Goal: Task Accomplishment & Management: Use online tool/utility

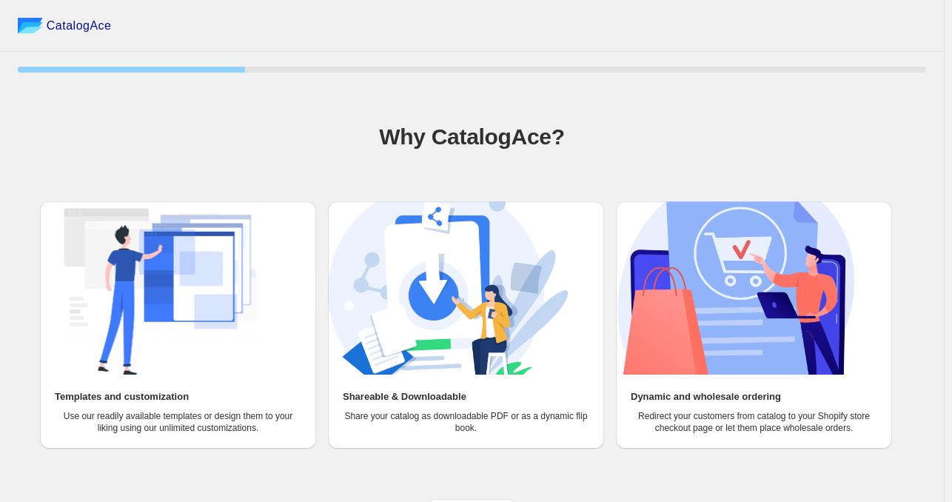
scroll to position [23, 0]
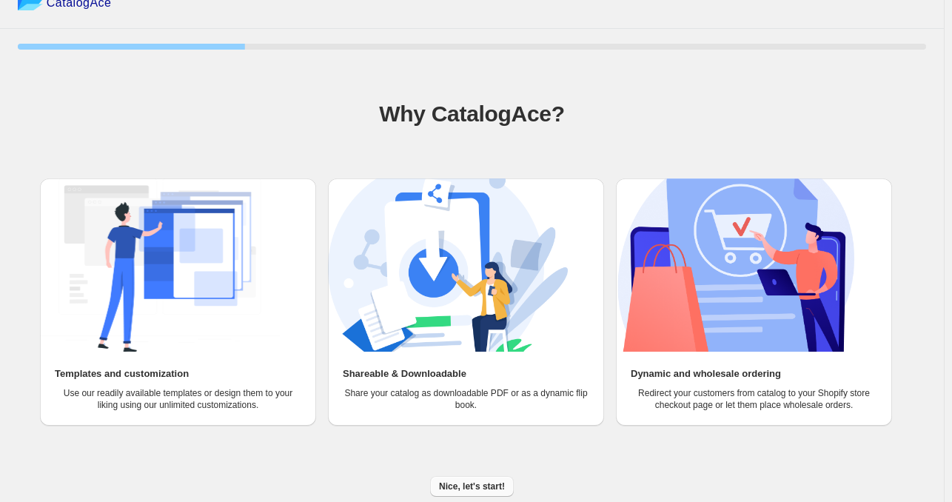
click at [459, 491] on span "Nice, let's start!" at bounding box center [472, 487] width 66 height 12
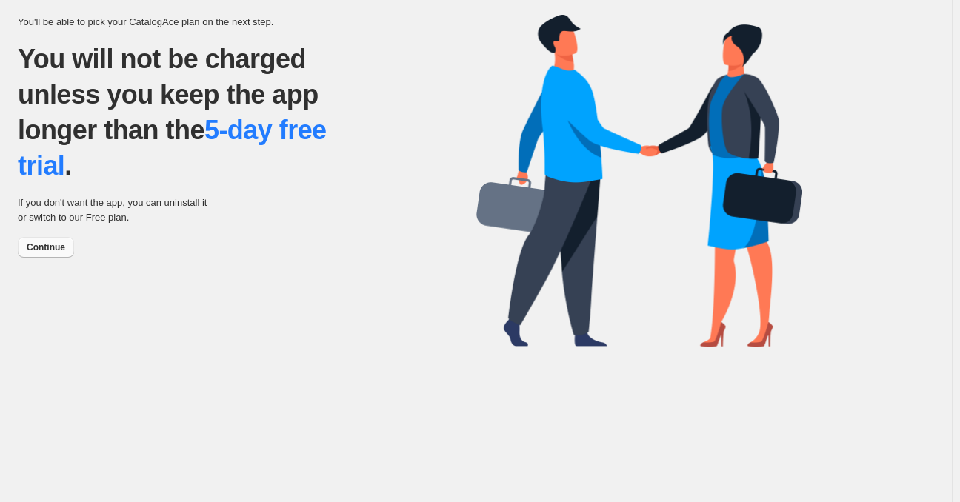
click at [59, 254] on button "Continue" at bounding box center [46, 247] width 56 height 21
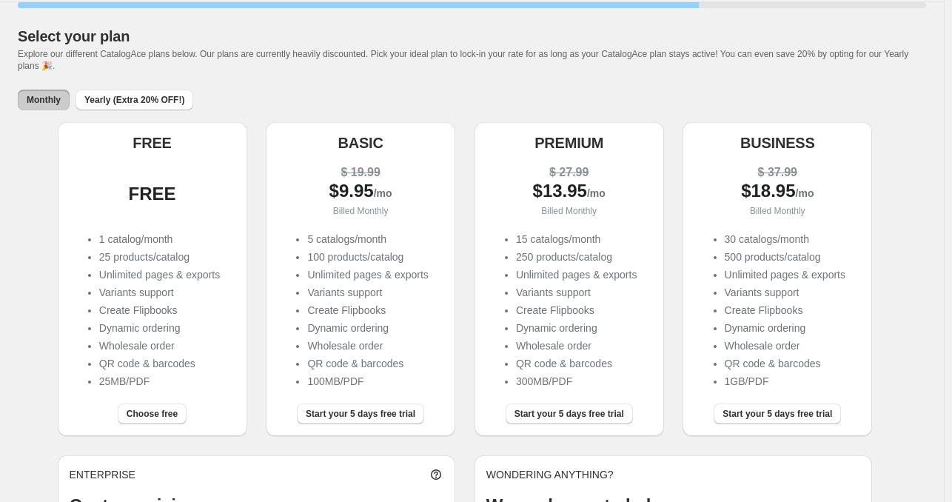
scroll to position [59, 0]
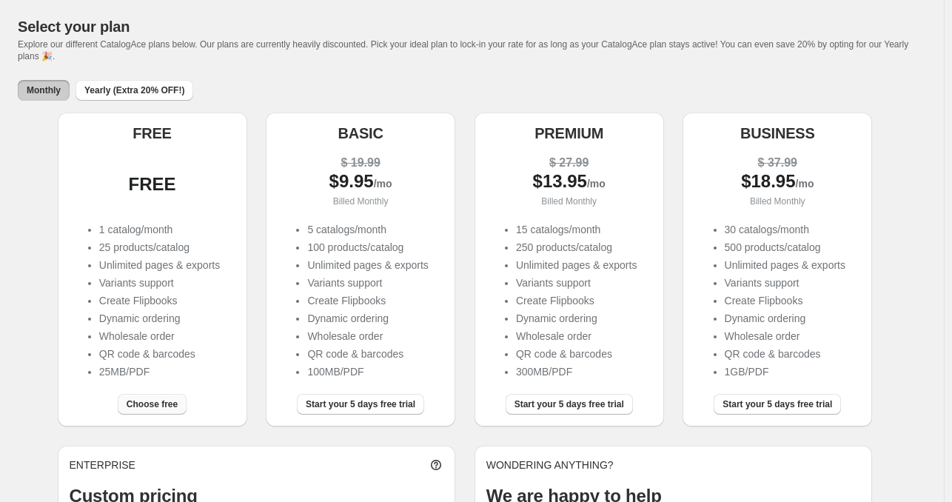
click at [150, 408] on span "Choose free" at bounding box center [152, 404] width 51 height 12
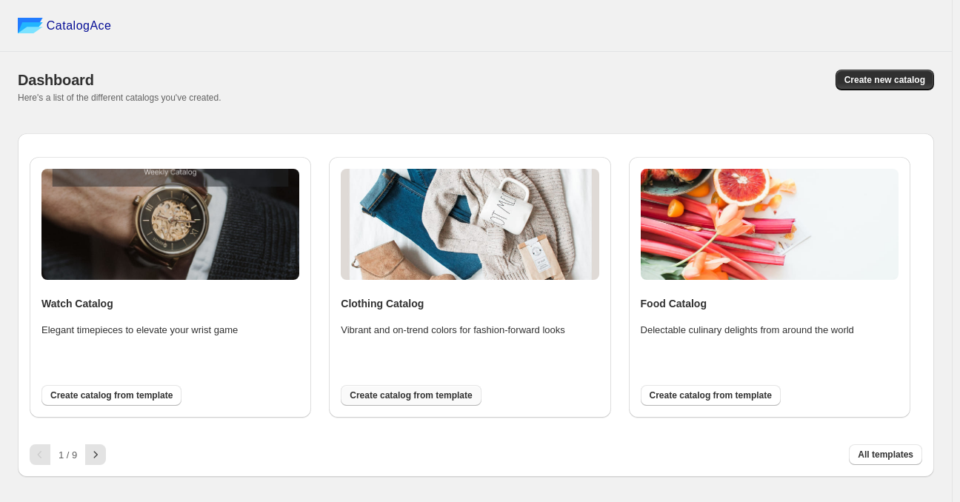
click at [415, 398] on span "Create catalog from template" at bounding box center [410, 395] width 122 height 12
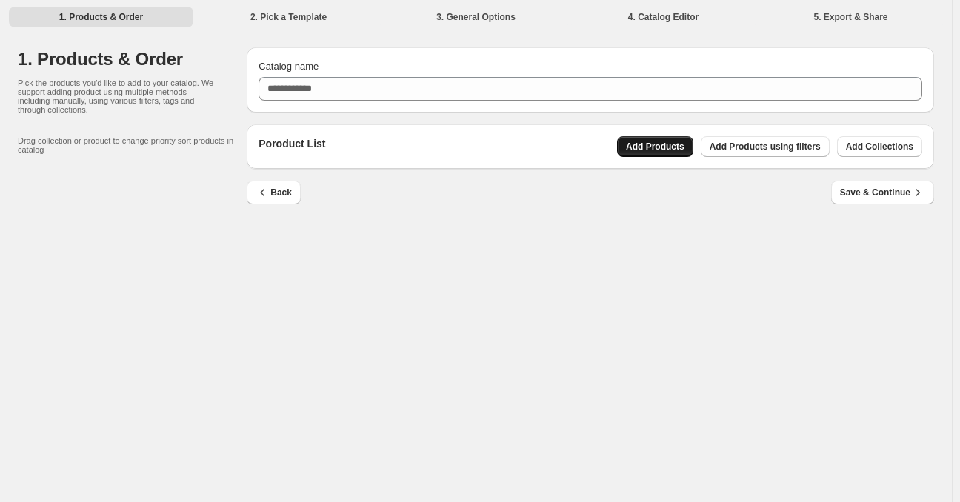
click at [633, 147] on span "Add Products" at bounding box center [655, 147] width 58 height 12
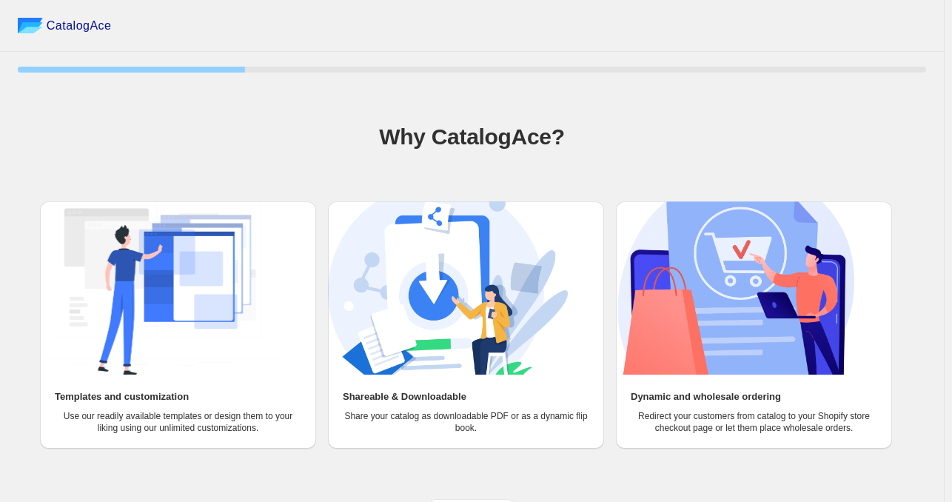
scroll to position [23, 0]
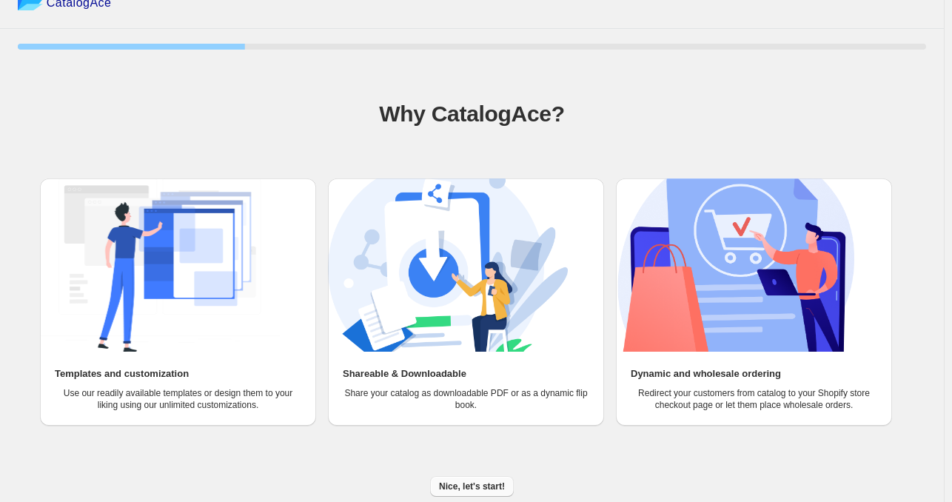
click at [455, 482] on span "Nice, let's start!" at bounding box center [472, 487] width 66 height 12
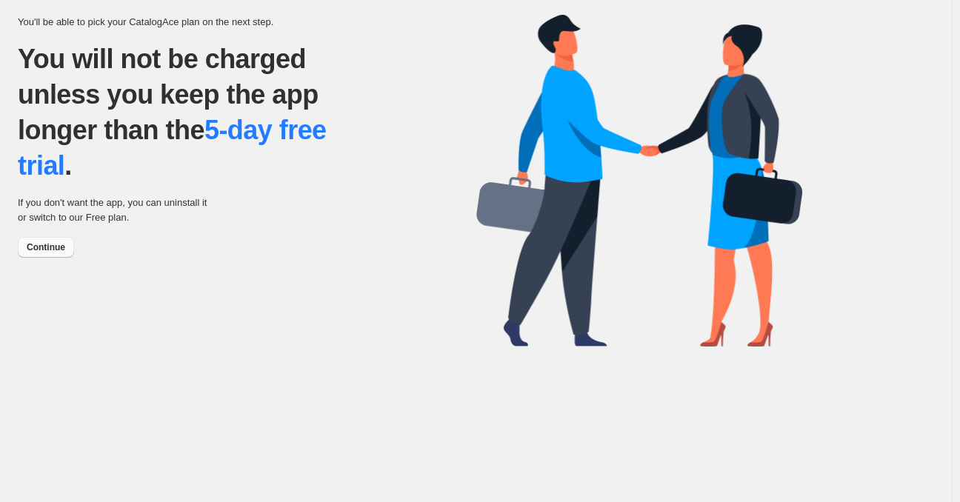
click at [63, 239] on button "Continue" at bounding box center [46, 247] width 56 height 21
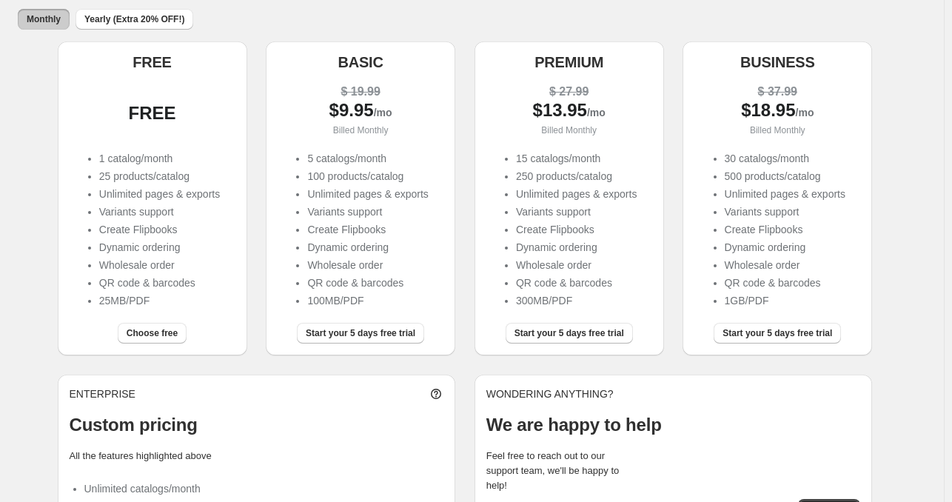
scroll to position [133, 0]
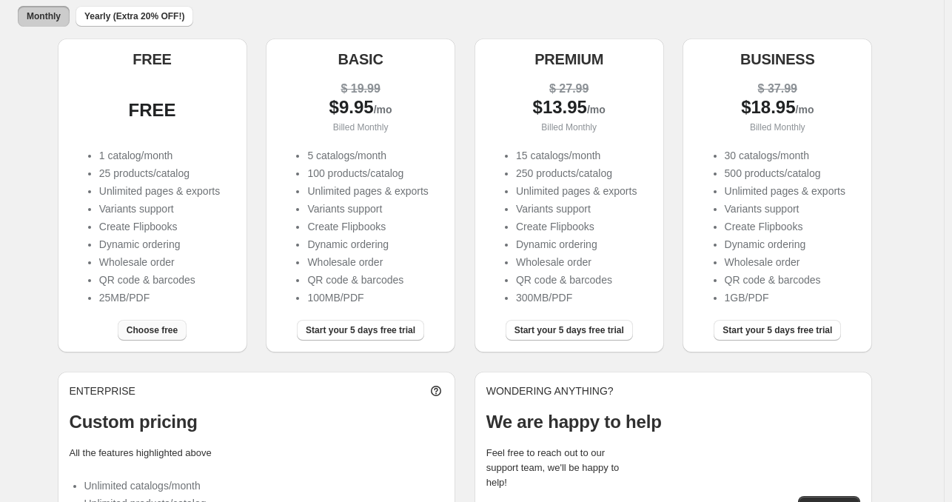
click at [171, 332] on span "Choose free" at bounding box center [152, 330] width 51 height 12
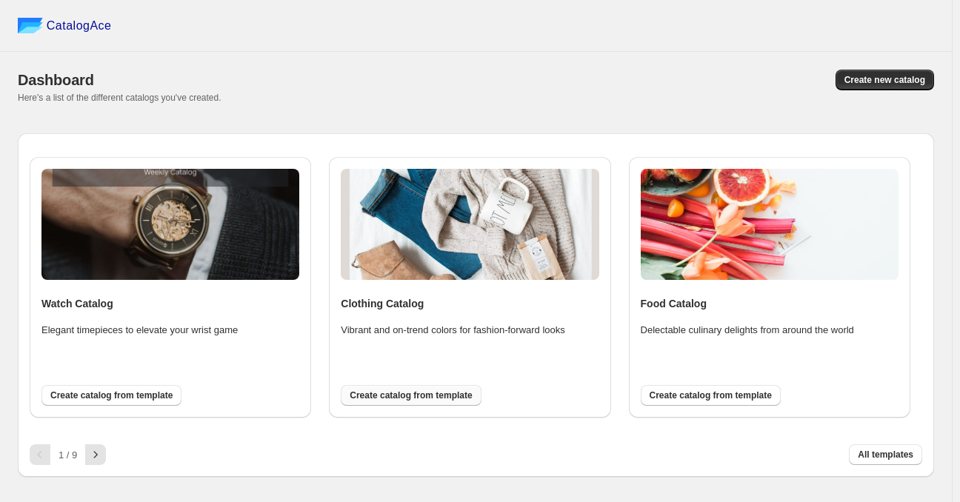
click at [449, 398] on span "Create catalog from template" at bounding box center [410, 395] width 122 height 12
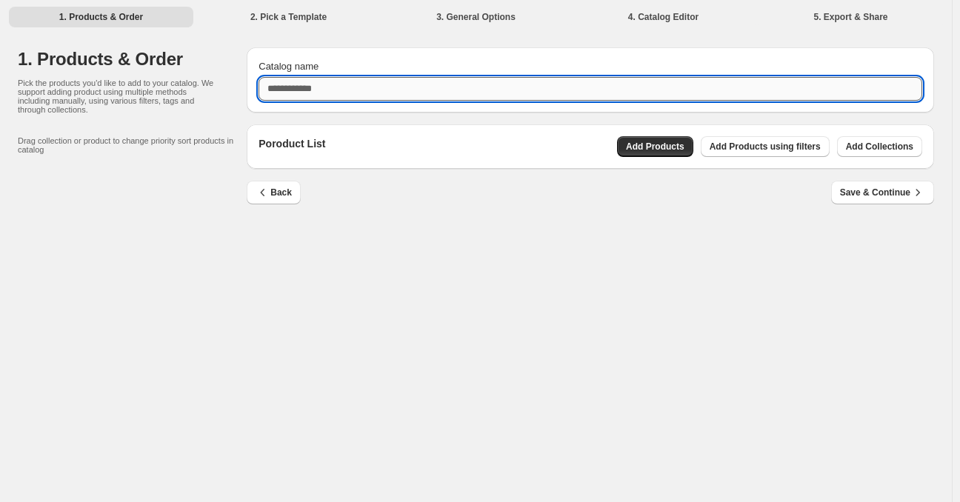
click at [397, 92] on input "Catalog name" at bounding box center [589, 89] width 663 height 24
type input "*******"
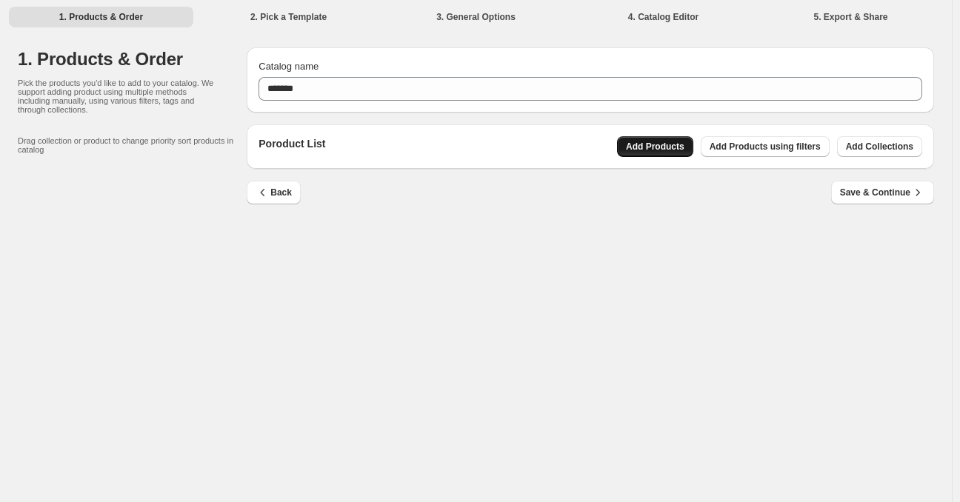
click at [631, 141] on span "Add Products" at bounding box center [655, 147] width 58 height 12
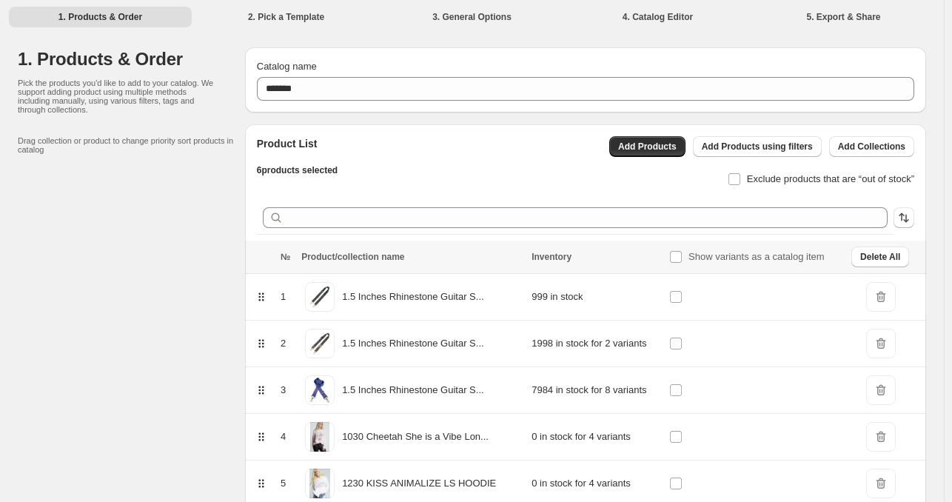
scroll to position [110, 0]
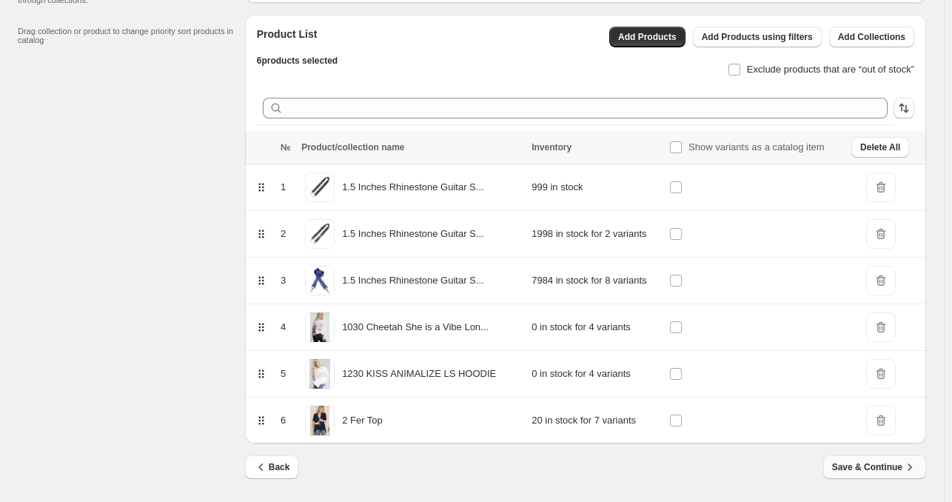
click at [882, 465] on span "Save & Continue" at bounding box center [874, 467] width 85 height 15
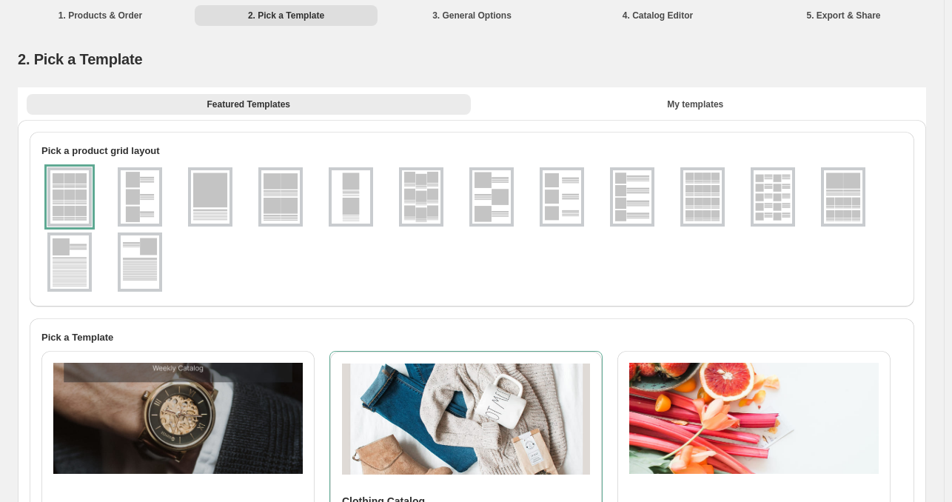
scroll to position [0, 0]
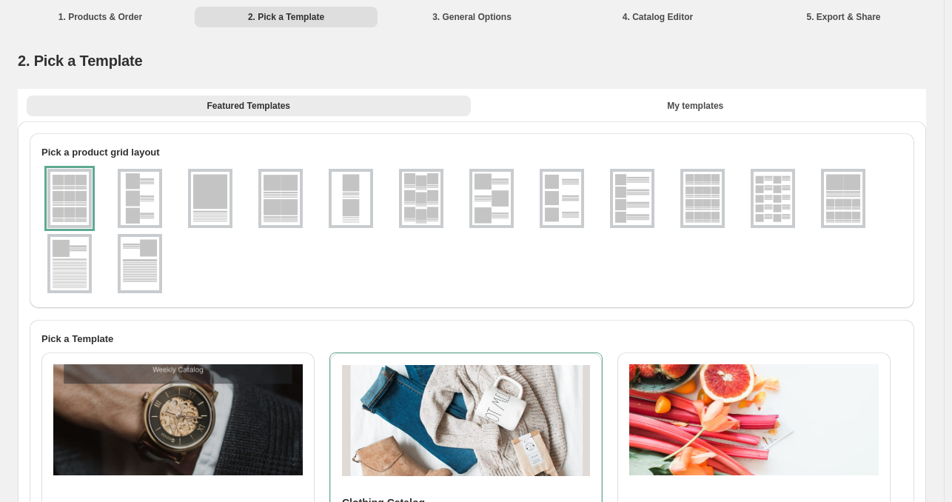
click at [493, 197] on img at bounding box center [491, 198] width 39 height 53
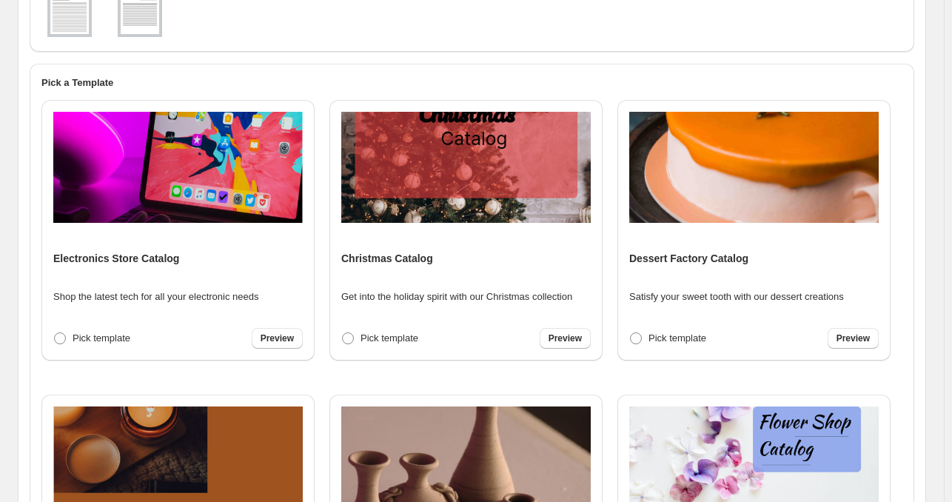
scroll to position [535, 0]
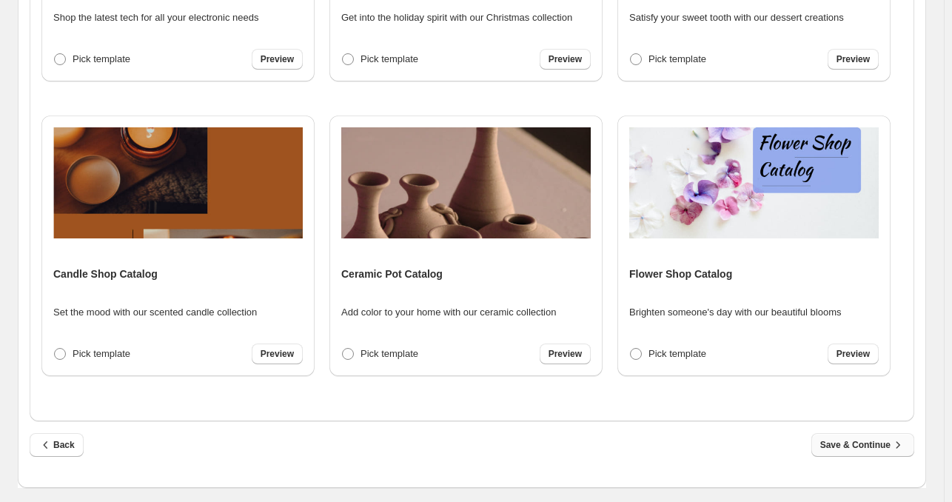
click at [839, 438] on button "Save & Continue" at bounding box center [863, 445] width 103 height 24
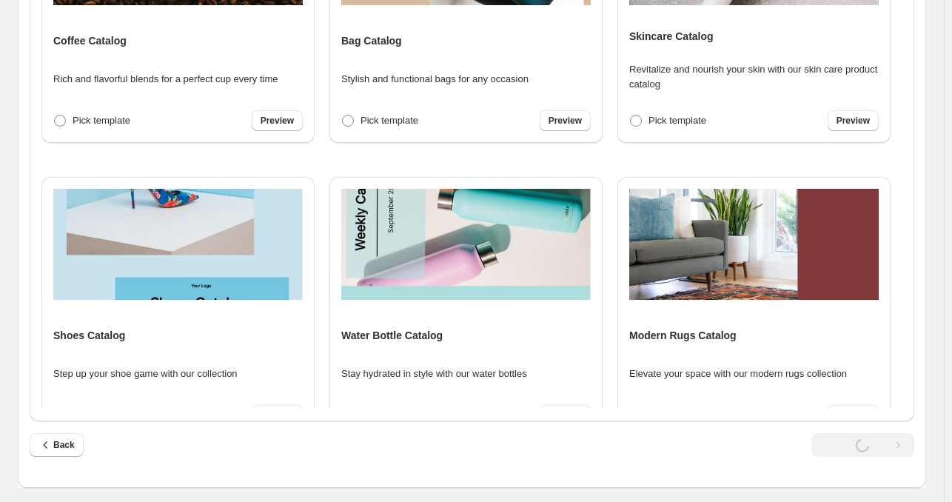
scroll to position [13, 0]
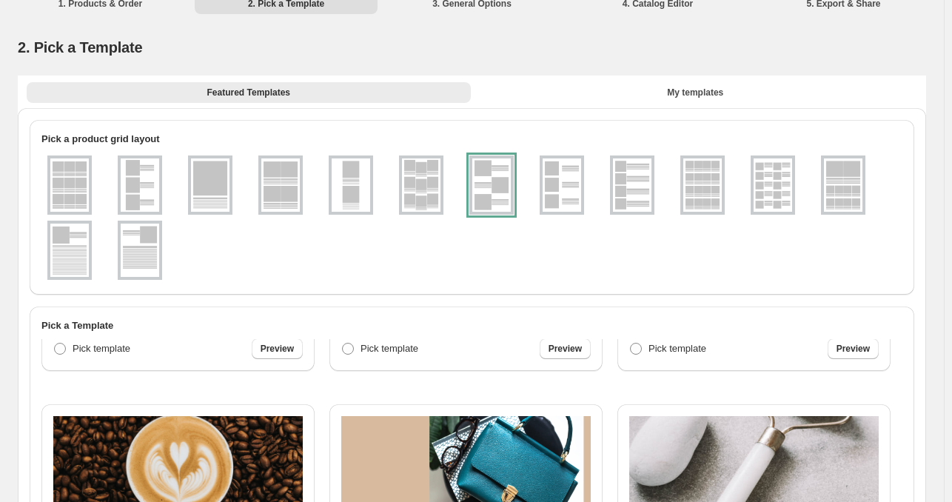
select select "**********"
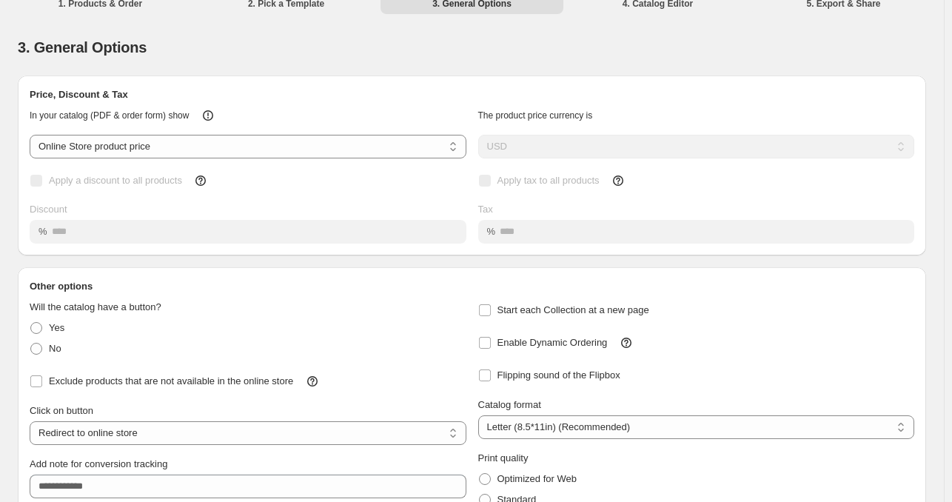
scroll to position [0, 0]
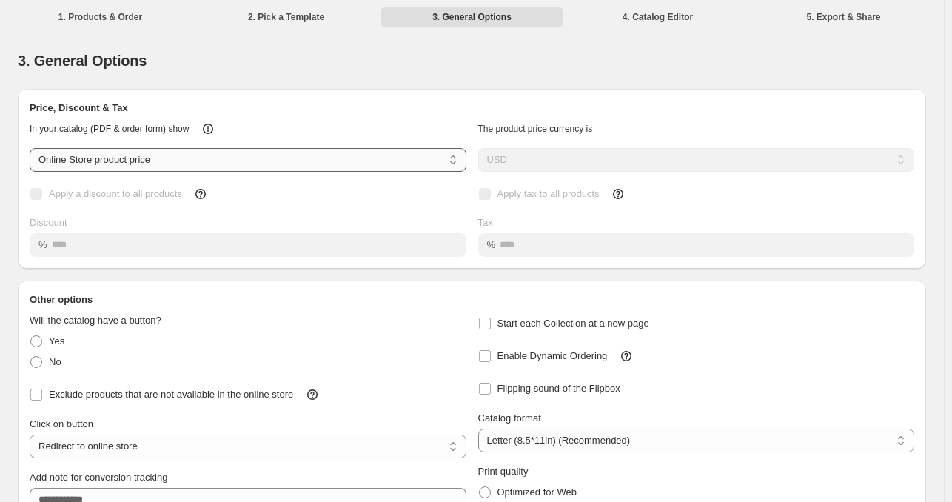
click at [284, 158] on select "**********" at bounding box center [248, 160] width 437 height 24
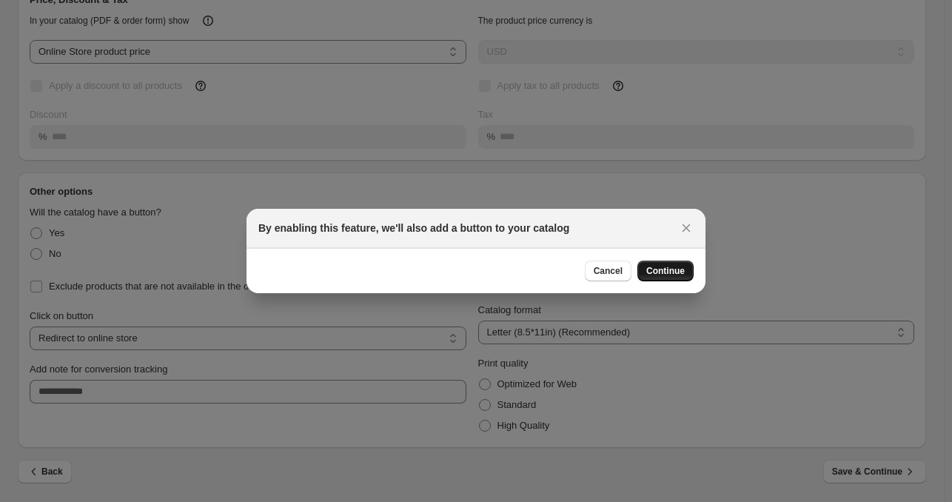
click at [669, 266] on span "Continue" at bounding box center [665, 271] width 39 height 12
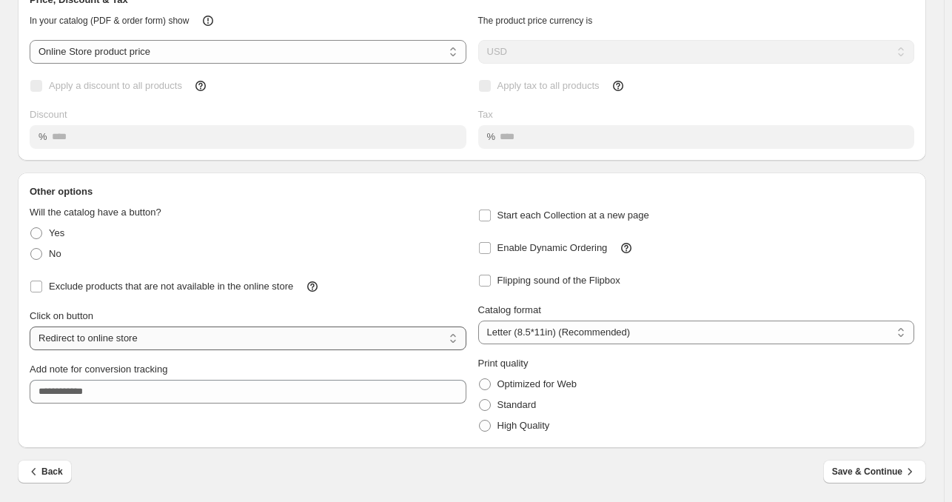
click at [412, 340] on select "**********" at bounding box center [248, 339] width 437 height 24
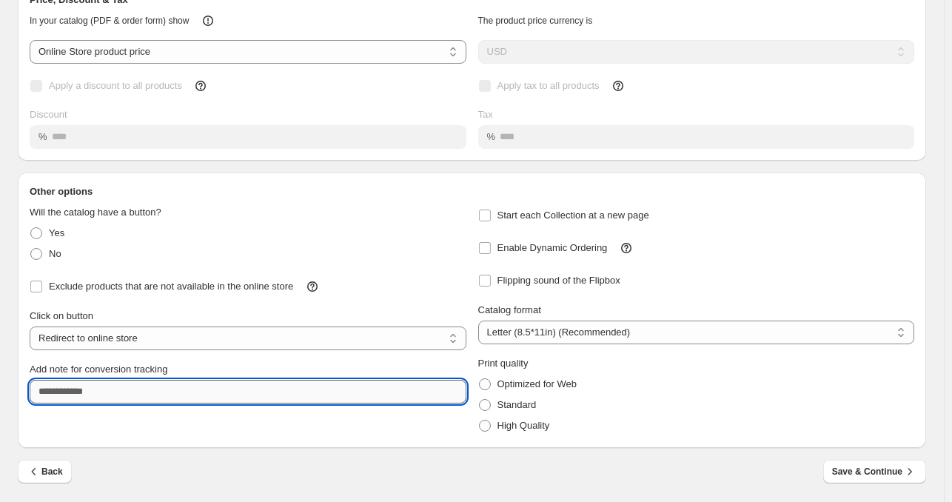
click at [151, 394] on input "Add note for conversion tracking" at bounding box center [248, 392] width 437 height 24
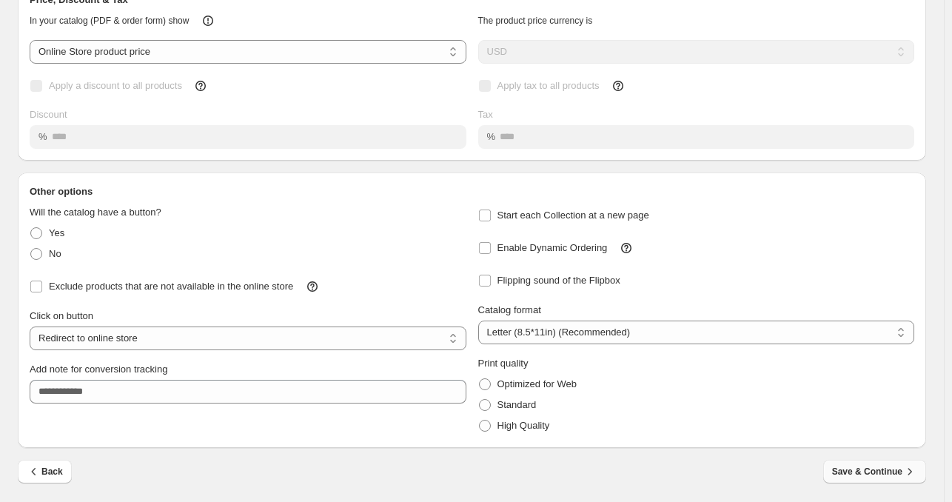
click at [863, 473] on span "Save & Continue" at bounding box center [874, 471] width 85 height 15
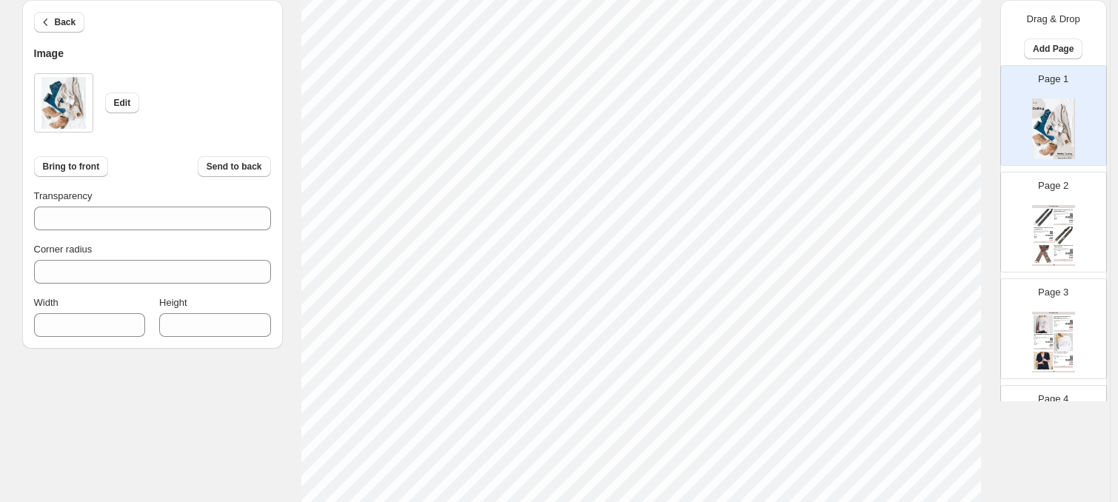
scroll to position [571, 0]
click at [959, 207] on div "Page 2 Clothing Catalog 1.5 Inches Rhinestone Guitar Strap - BLACK/WHITE / one …" at bounding box center [1047, 216] width 93 height 99
type input "*"
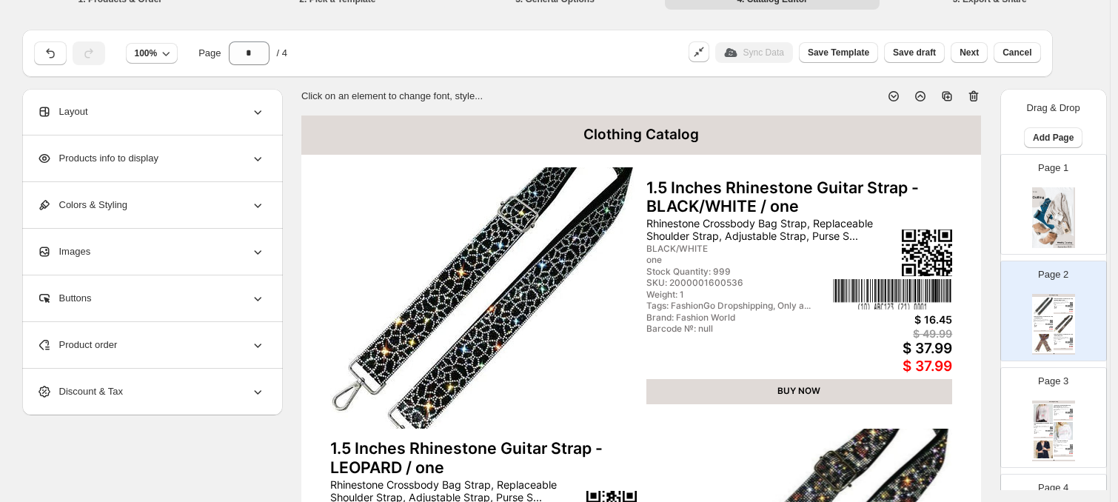
scroll to position [17, 0]
click at [258, 250] on icon at bounding box center [257, 252] width 15 height 15
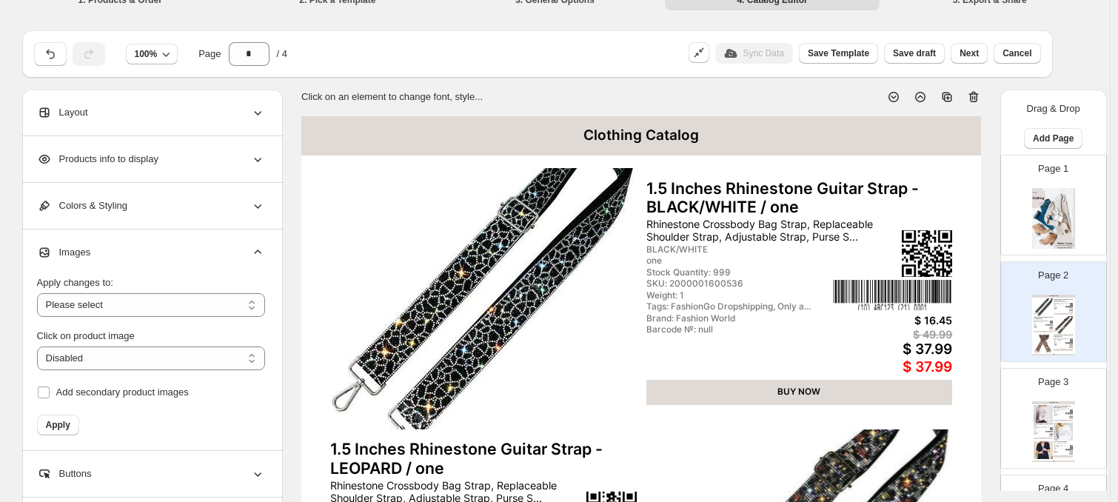
click at [258, 250] on icon at bounding box center [257, 252] width 15 height 15
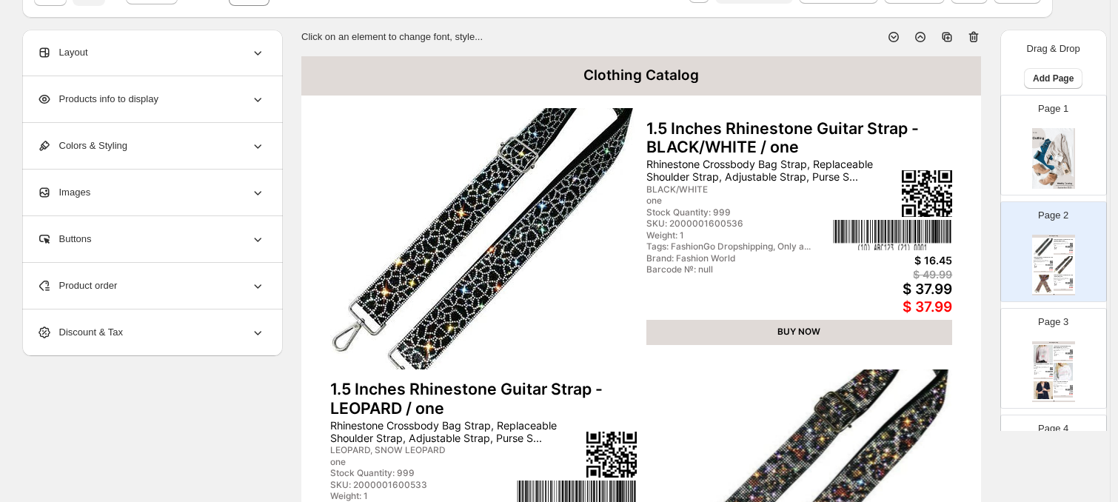
scroll to position [89, 0]
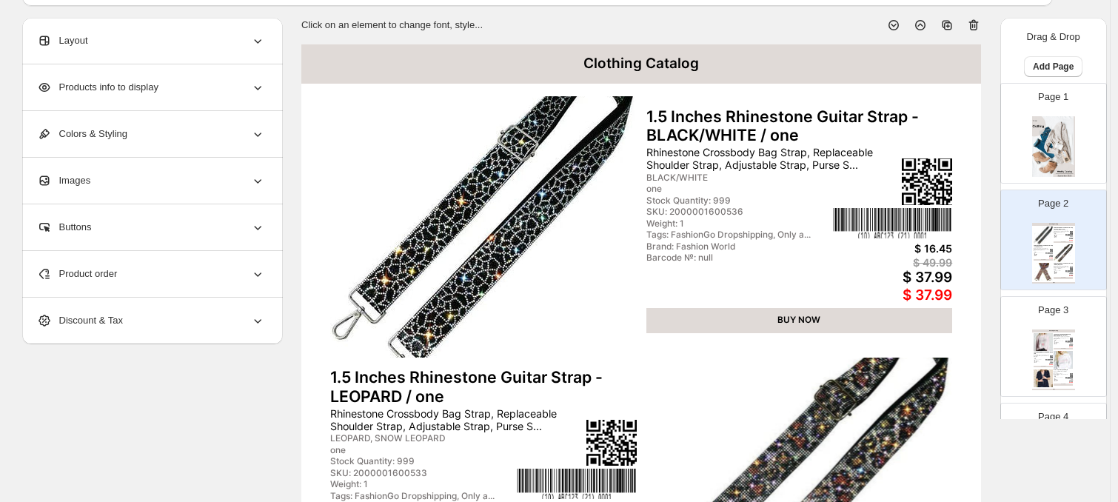
click at [264, 313] on icon at bounding box center [257, 320] width 15 height 15
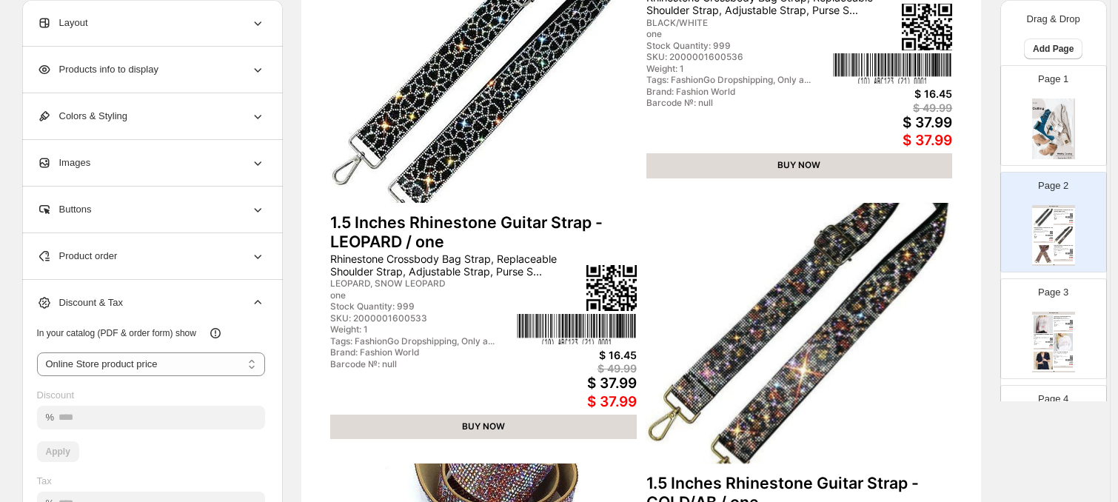
scroll to position [247, 0]
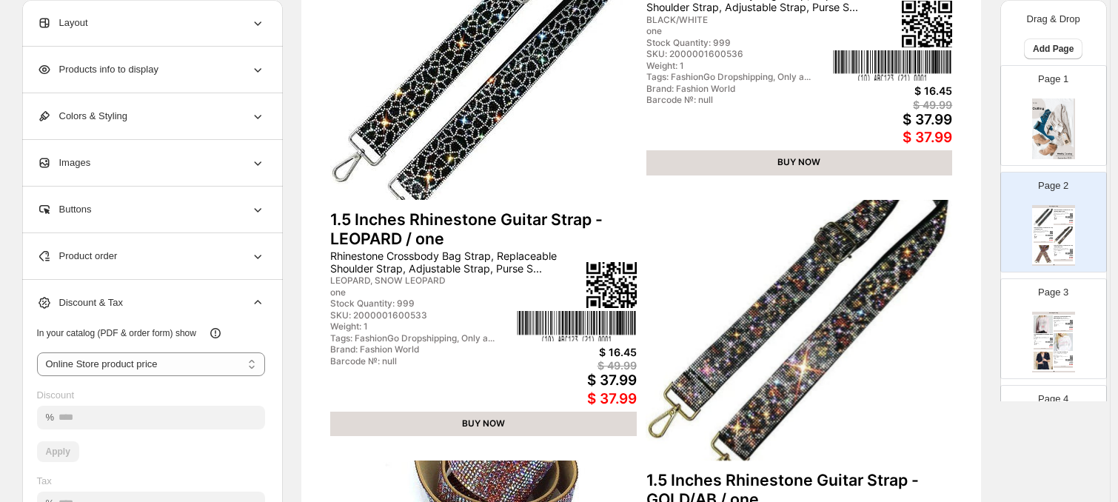
click at [263, 298] on icon at bounding box center [257, 302] width 15 height 15
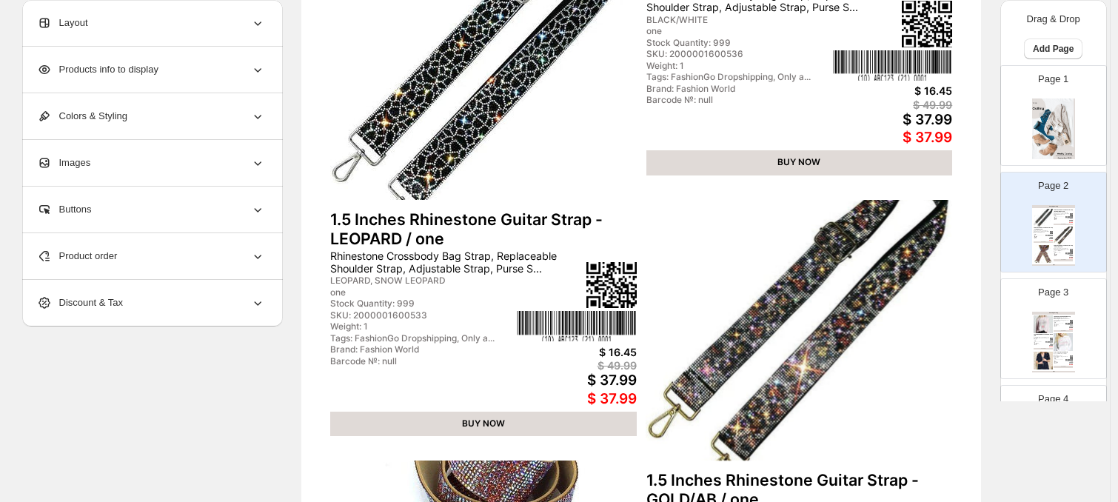
scroll to position [72, 0]
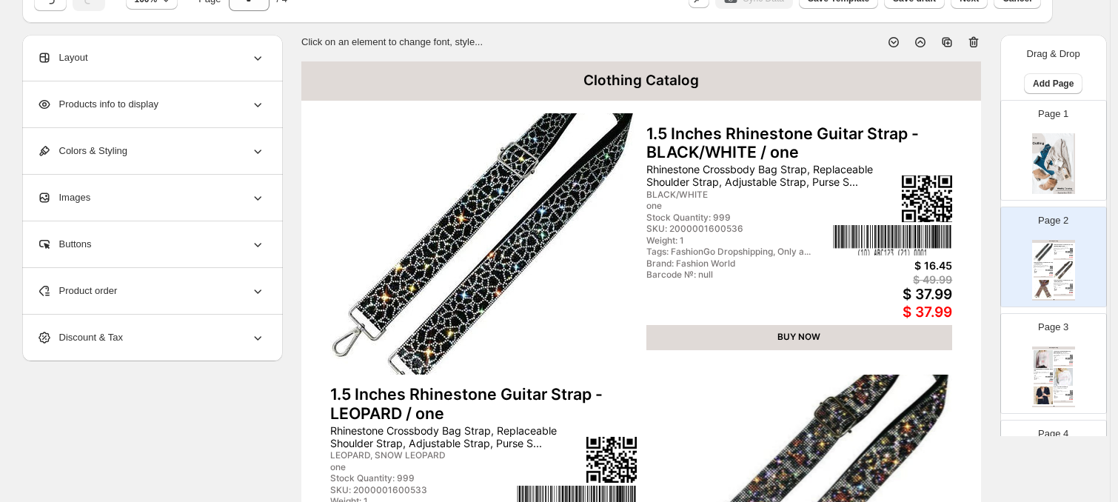
click at [797, 223] on div "Stock Quantity: 999" at bounding box center [738, 218] width 184 height 10
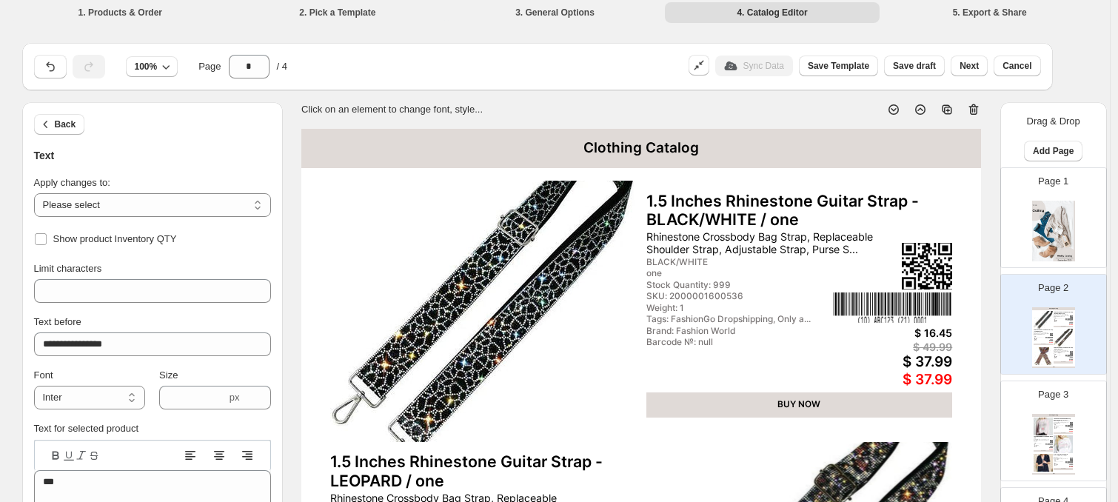
scroll to position [4, 0]
click at [59, 138] on div "Back Text" at bounding box center [152, 133] width 237 height 61
click at [53, 131] on icon "button" at bounding box center [46, 125] width 15 height 15
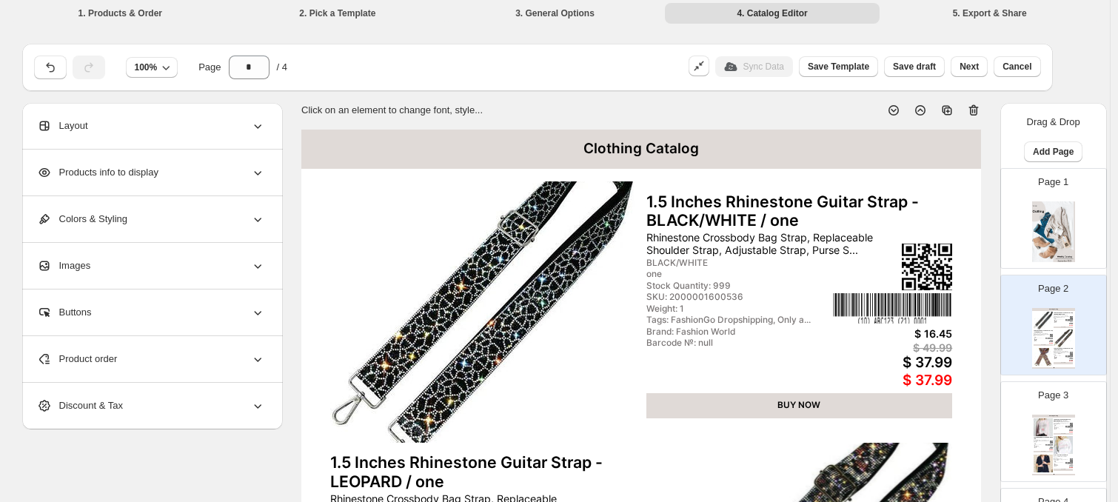
click at [258, 127] on icon at bounding box center [257, 125] width 15 height 15
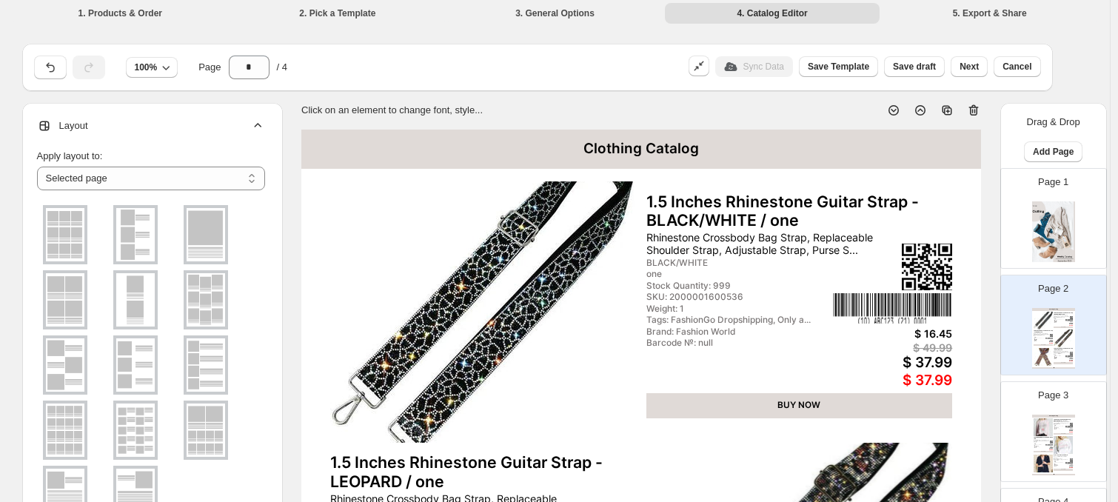
click at [258, 127] on icon at bounding box center [257, 125] width 15 height 15
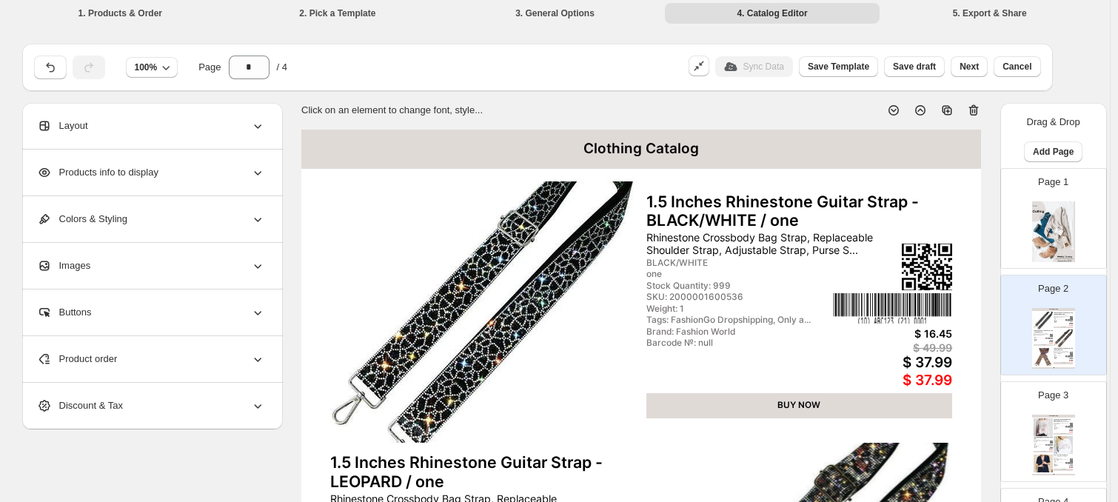
click at [253, 167] on icon at bounding box center [257, 172] width 15 height 15
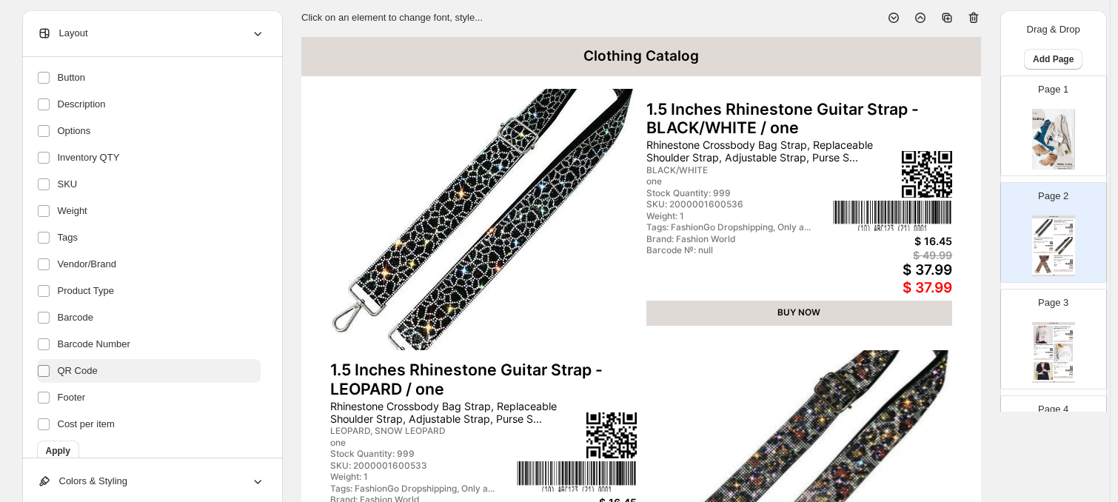
scroll to position [301, 0]
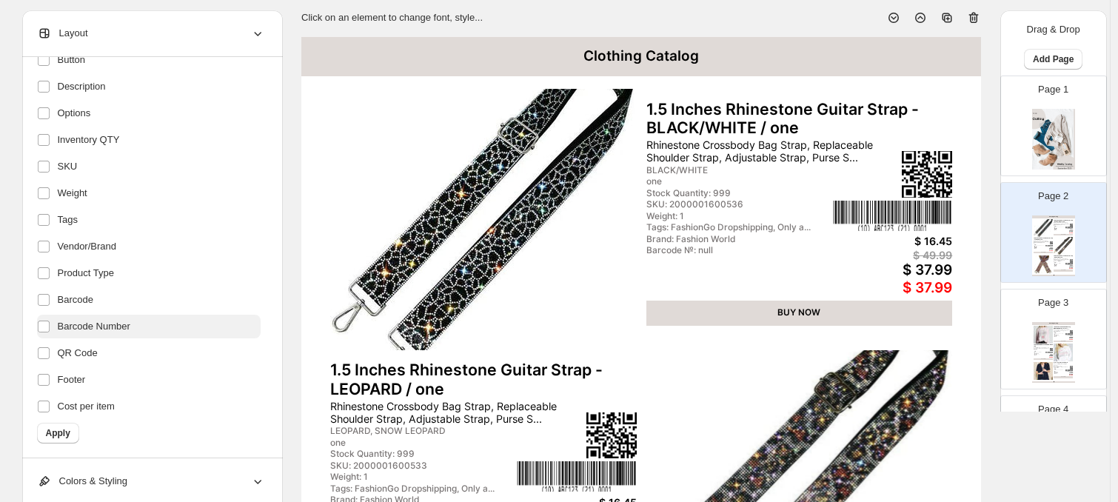
click at [76, 327] on span "Barcode Number" at bounding box center [94, 326] width 73 height 15
click at [79, 355] on span "QR Code" at bounding box center [78, 353] width 40 height 15
drag, startPoint x: 79, startPoint y: 354, endPoint x: 68, endPoint y: 352, distance: 11.3
click at [68, 352] on span "QR Code" at bounding box center [78, 353] width 40 height 15
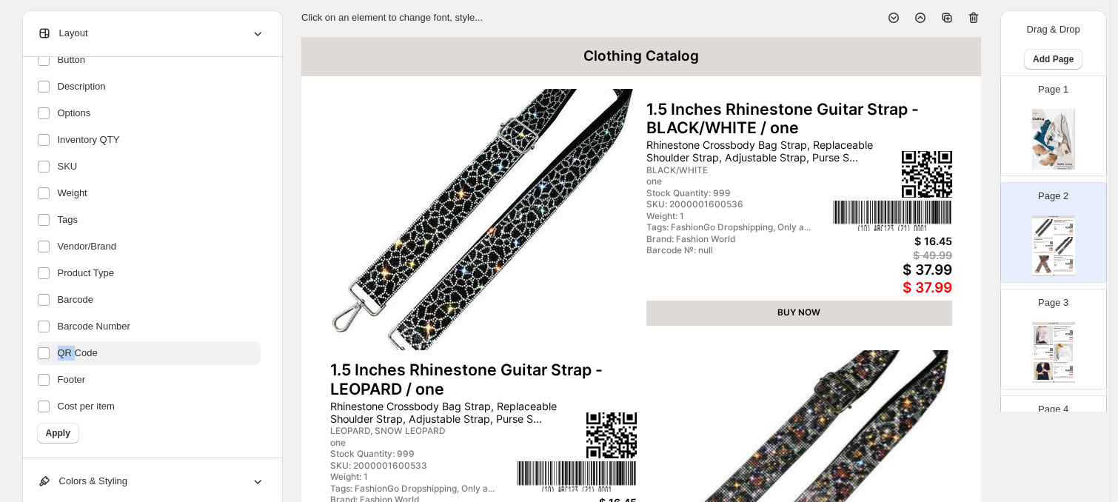
click at [68, 352] on span "QR Code" at bounding box center [78, 353] width 40 height 15
click at [144, 328] on label "Barcode Number" at bounding box center [149, 327] width 224 height 24
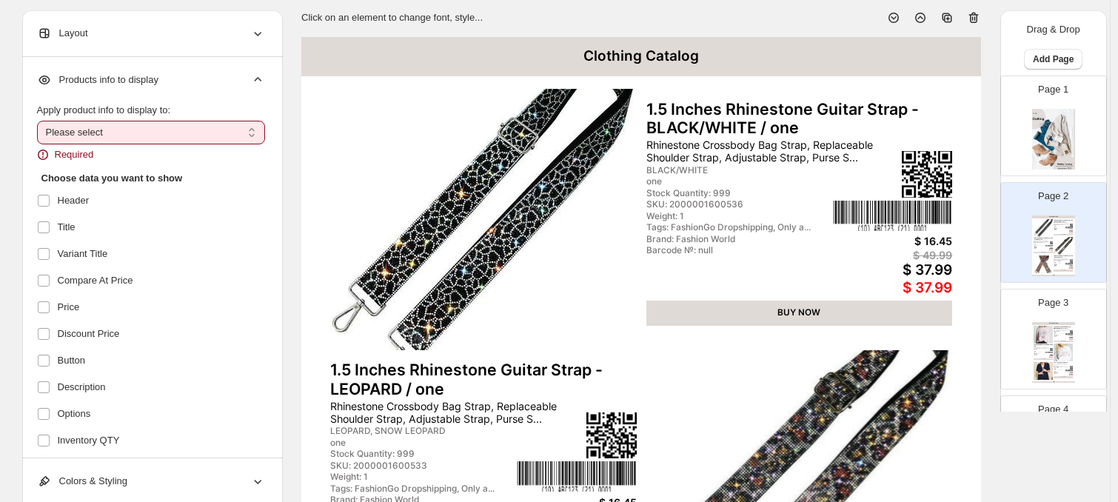
click at [106, 134] on select "**********" at bounding box center [151, 133] width 228 height 24
select select "*********"
click at [40, 121] on select "**********" at bounding box center [151, 133] width 228 height 24
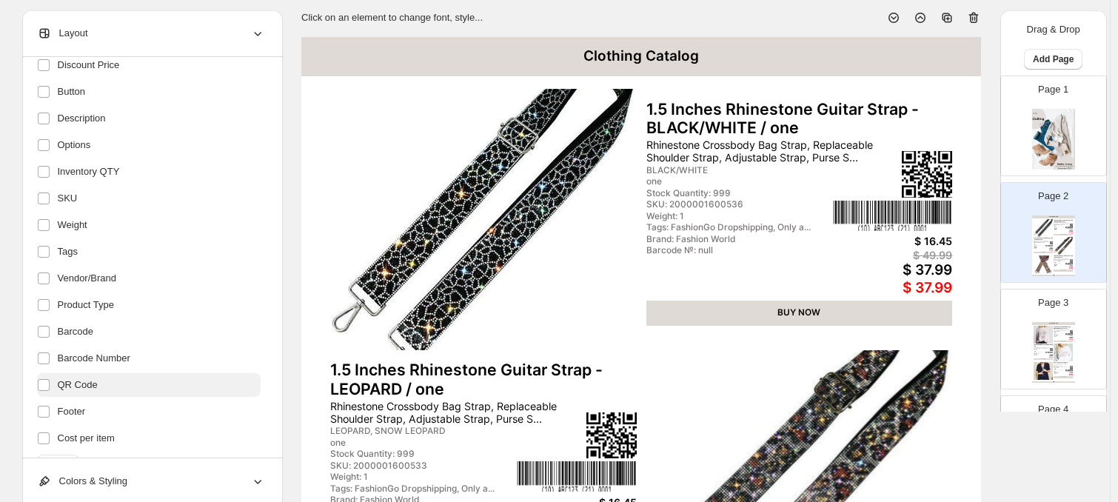
scroll to position [283, 0]
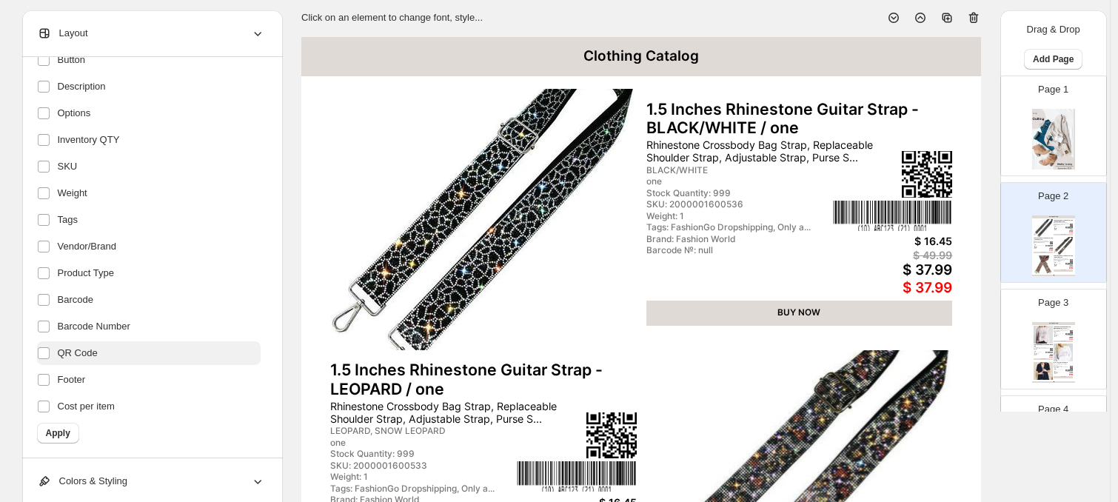
click at [81, 352] on span "QR Code" at bounding box center [78, 353] width 40 height 15
click at [84, 330] on span "Barcode Number" at bounding box center [94, 326] width 73 height 15
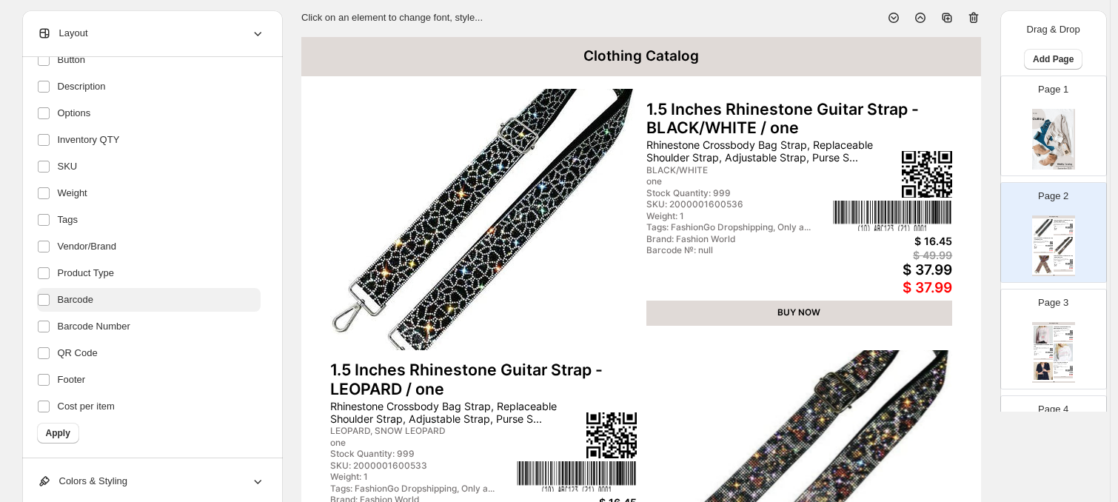
click at [86, 304] on span "Barcode" at bounding box center [76, 299] width 36 height 15
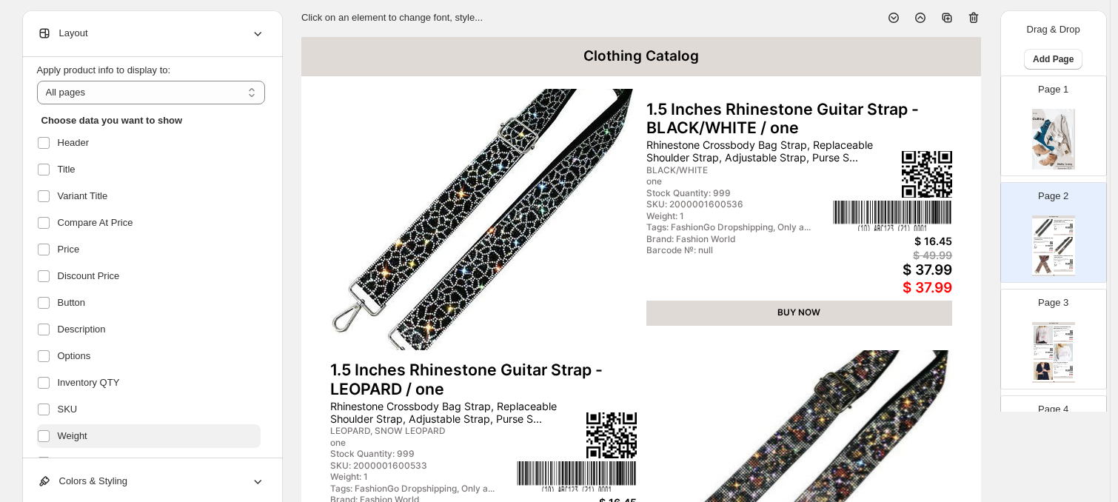
scroll to position [0, 0]
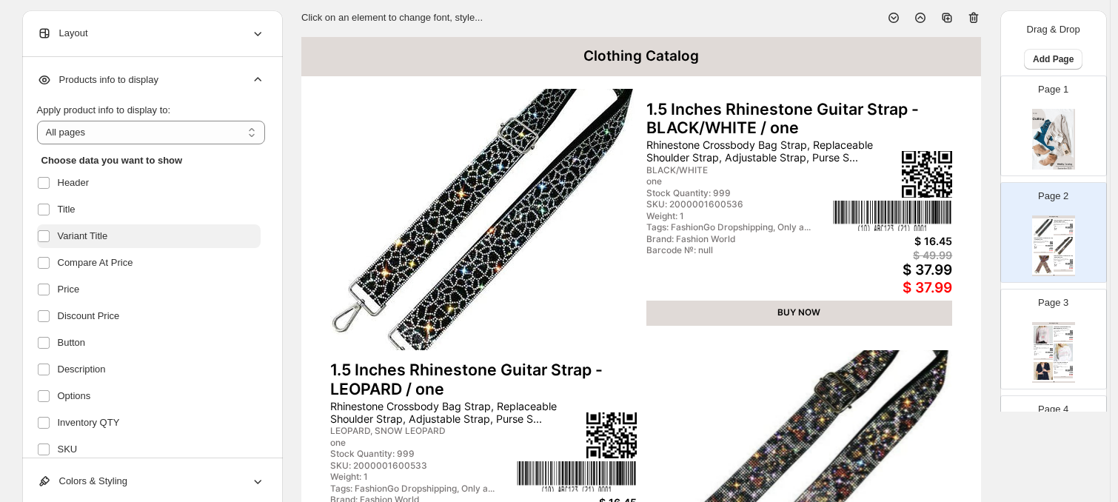
click at [79, 225] on label "Variant Title" at bounding box center [149, 236] width 224 height 24
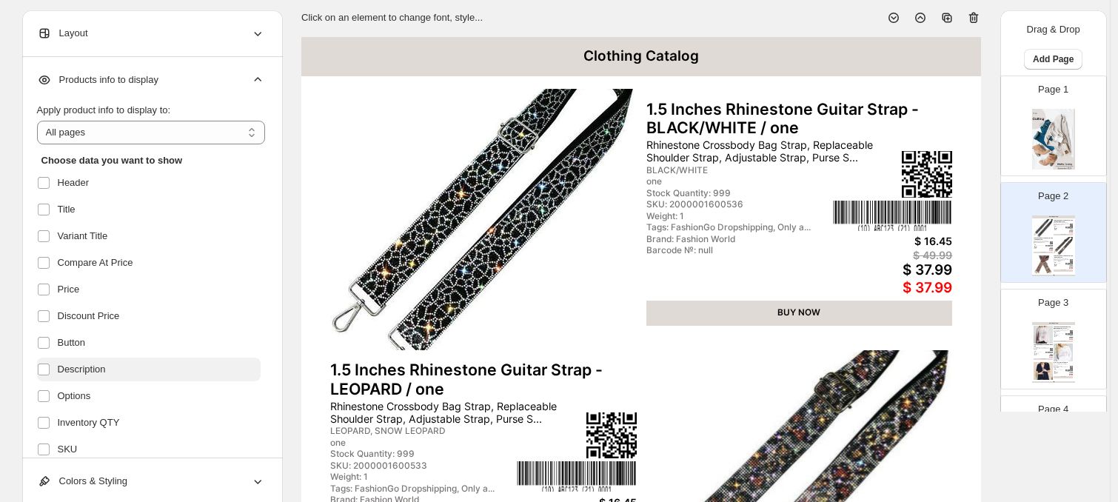
click at [83, 363] on span "Description" at bounding box center [82, 369] width 48 height 15
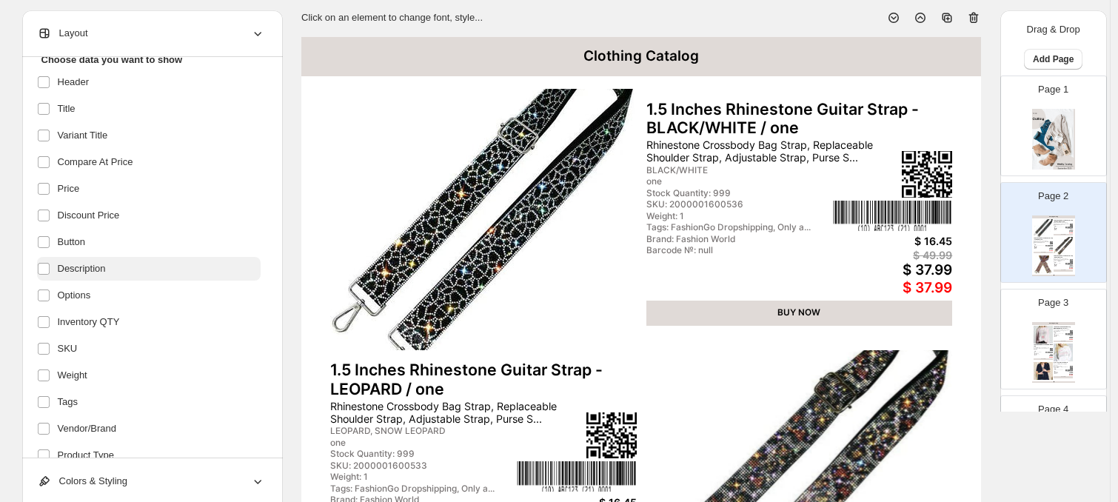
scroll to position [116, 0]
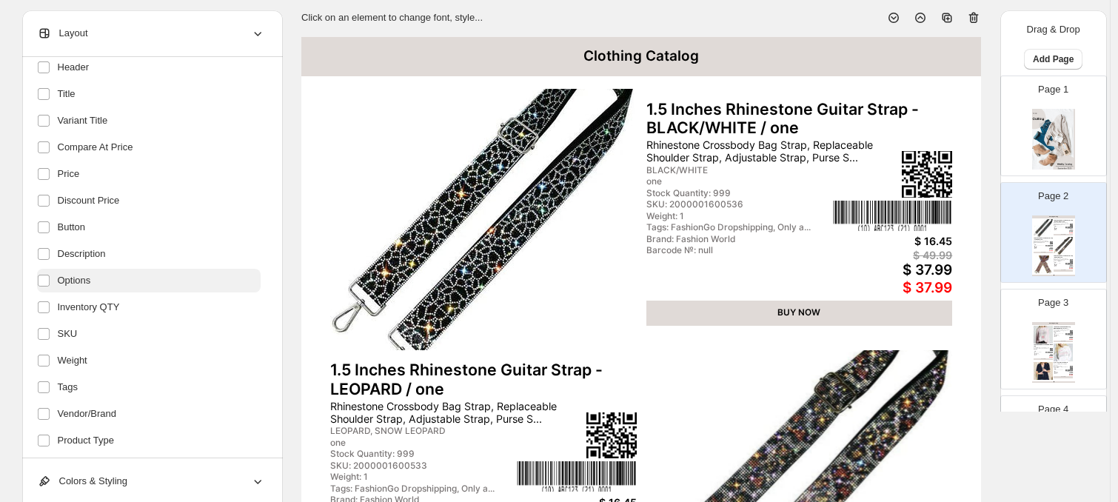
click at [106, 276] on label "Options" at bounding box center [149, 281] width 224 height 24
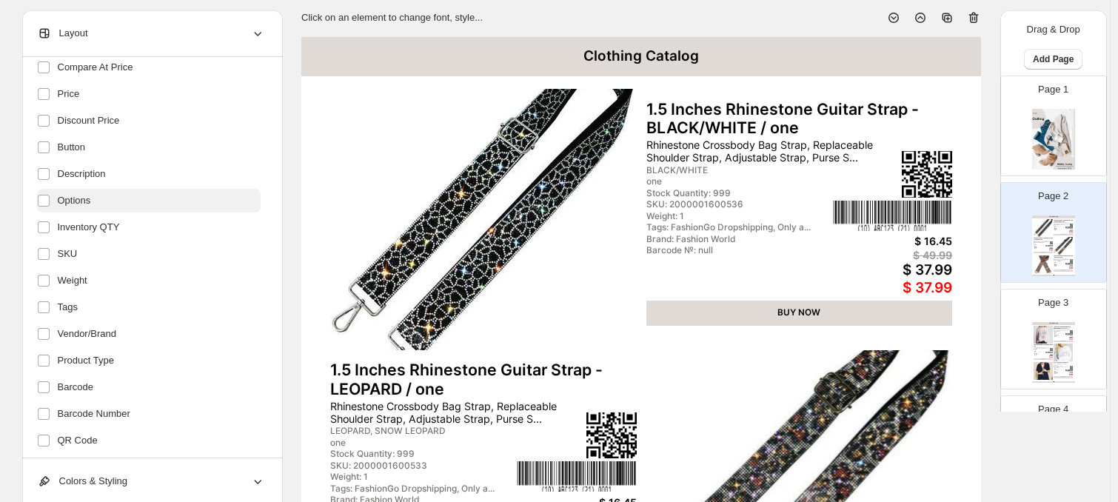
scroll to position [195, 0]
click at [109, 233] on span "Inventory QTY" at bounding box center [89, 227] width 62 height 15
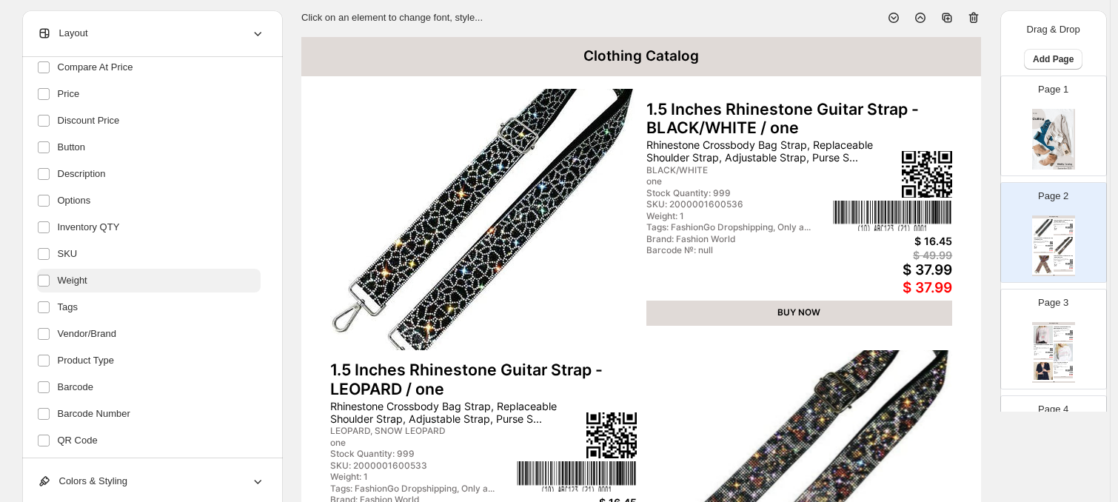
click at [86, 284] on span "Weight" at bounding box center [73, 280] width 30 height 15
click at [78, 306] on span "Tags" at bounding box center [68, 307] width 20 height 15
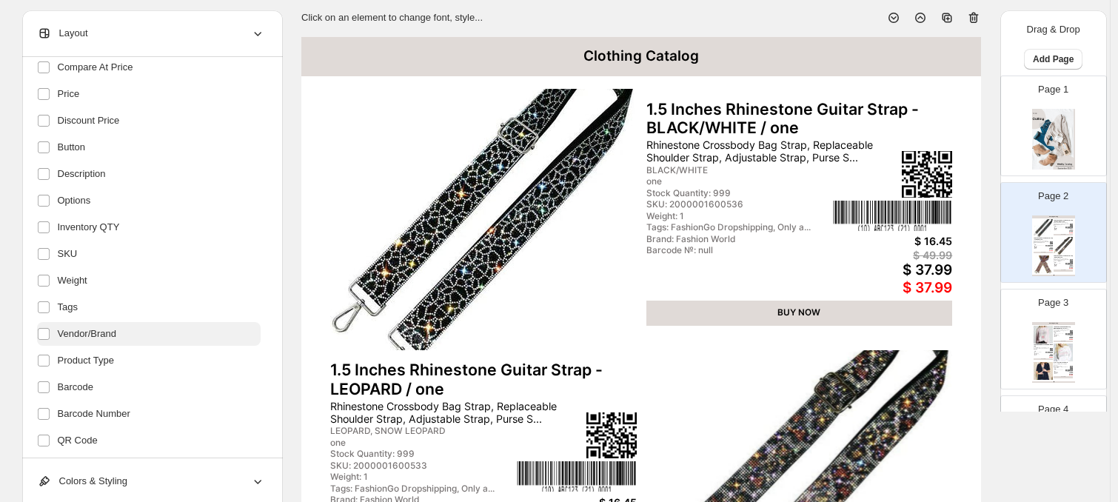
click at [82, 331] on span "Vendor/Brand" at bounding box center [87, 334] width 59 height 15
click at [85, 355] on span "Product Type" at bounding box center [86, 360] width 56 height 15
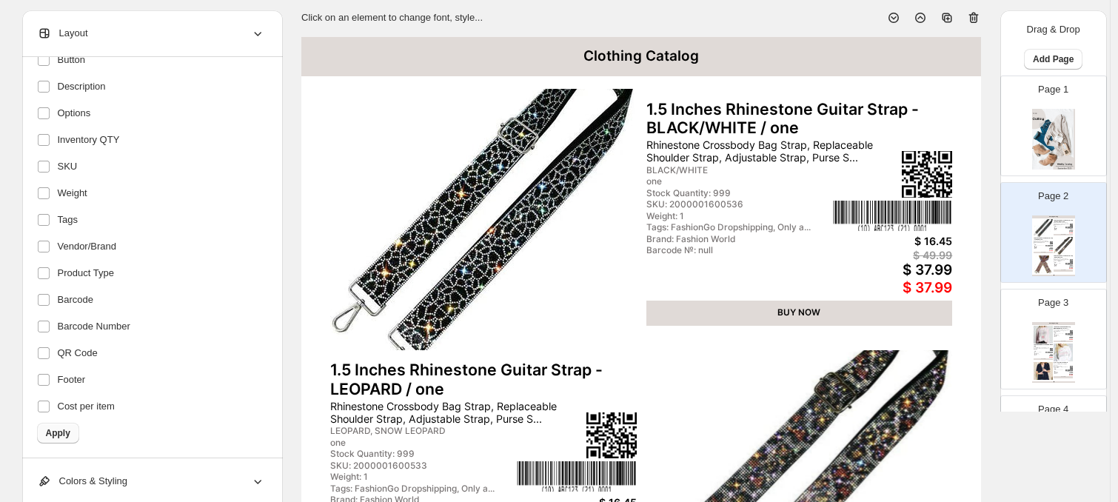
click at [68, 424] on button "Apply" at bounding box center [58, 433] width 42 height 21
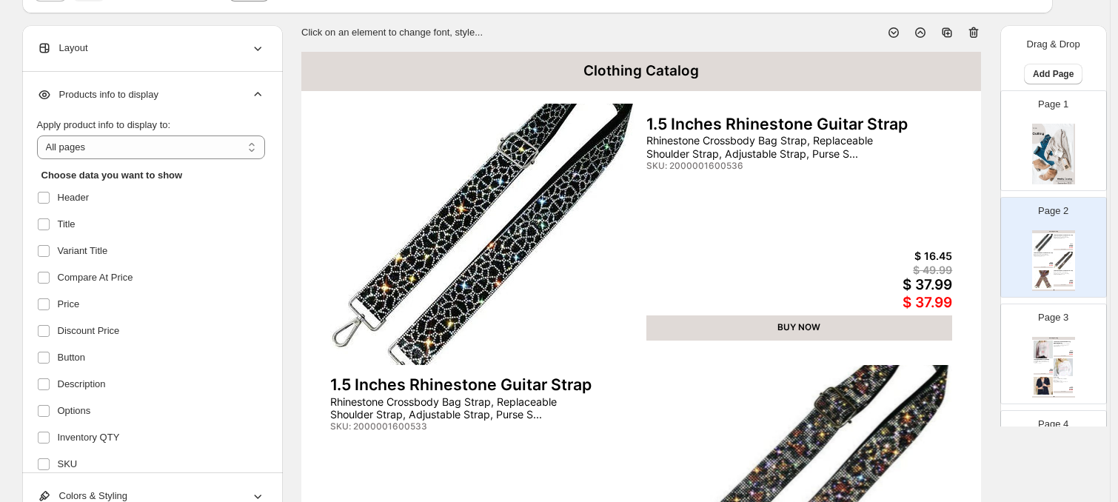
scroll to position [83, 0]
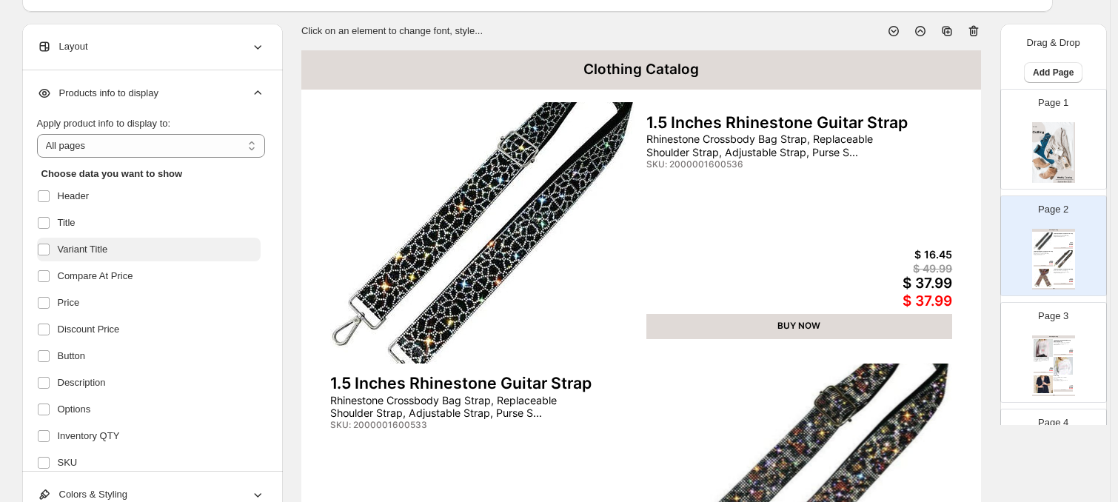
click at [89, 257] on label "Variant Title" at bounding box center [149, 250] width 224 height 24
click at [78, 233] on label "Title" at bounding box center [149, 223] width 224 height 24
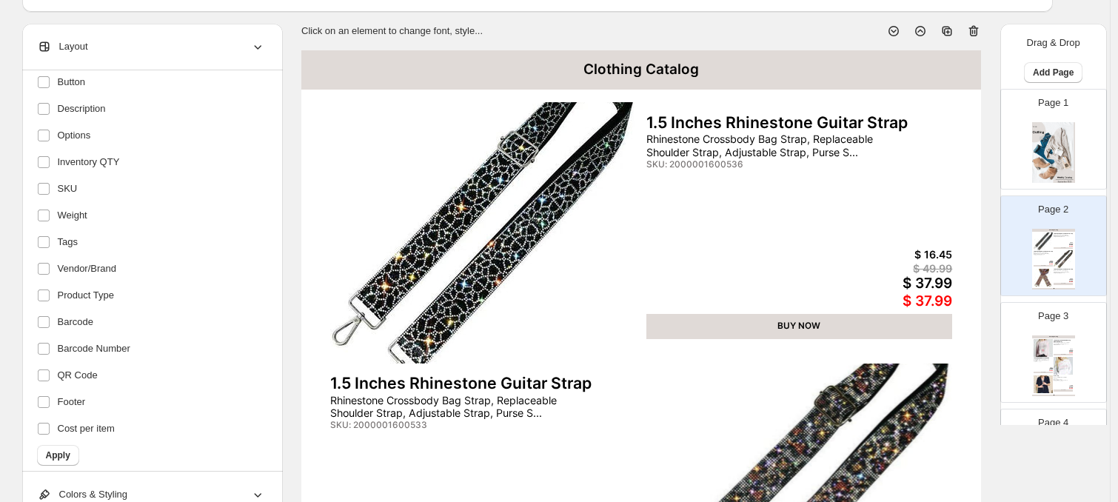
scroll to position [283, 0]
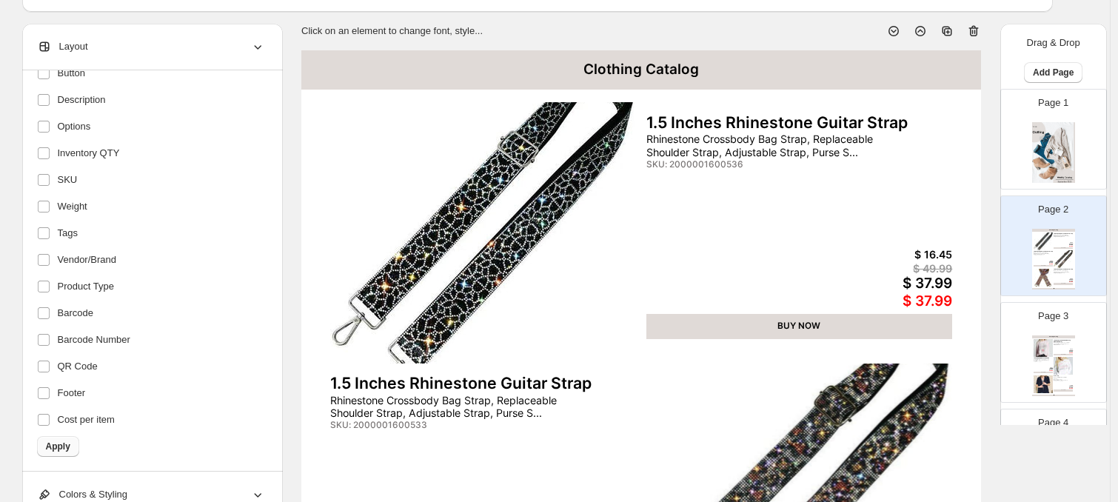
click at [59, 446] on span "Apply" at bounding box center [58, 447] width 24 height 12
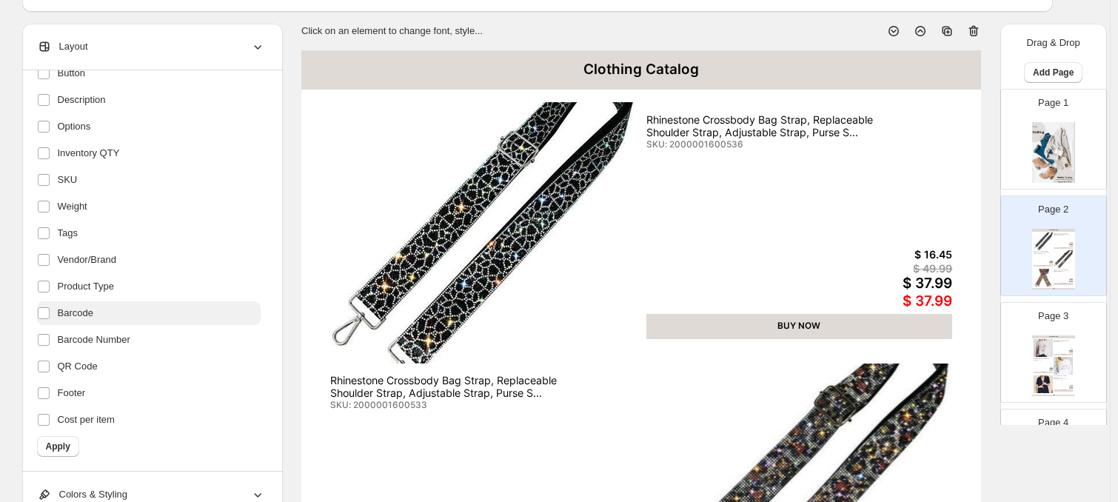
scroll to position [0, 0]
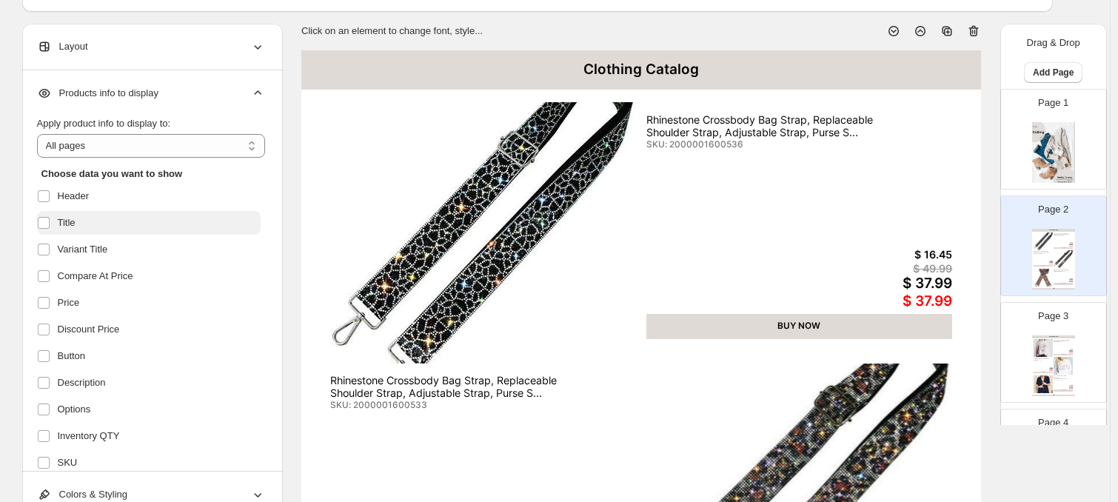
click at [69, 228] on span "Title" at bounding box center [67, 222] width 18 height 15
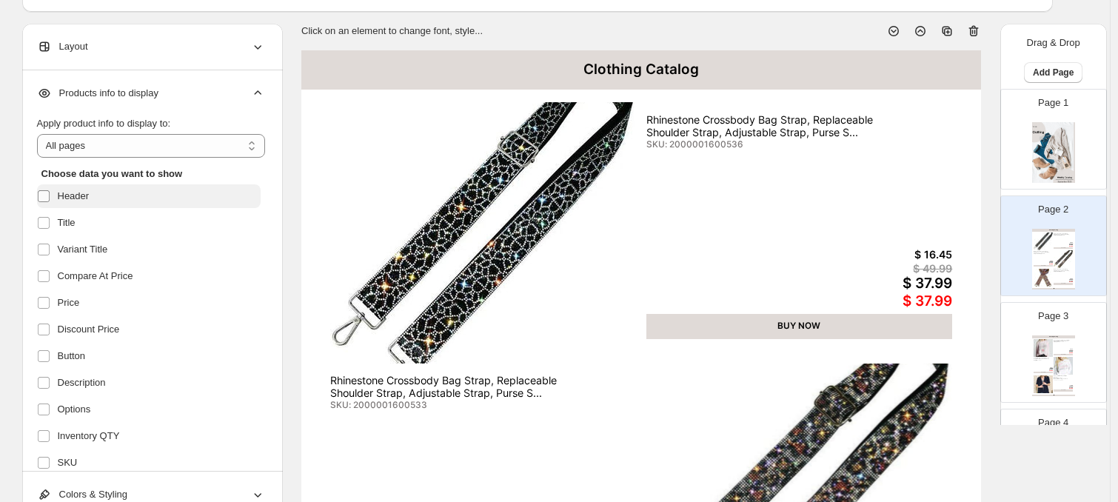
click at [56, 194] on label at bounding box center [46, 196] width 19 height 19
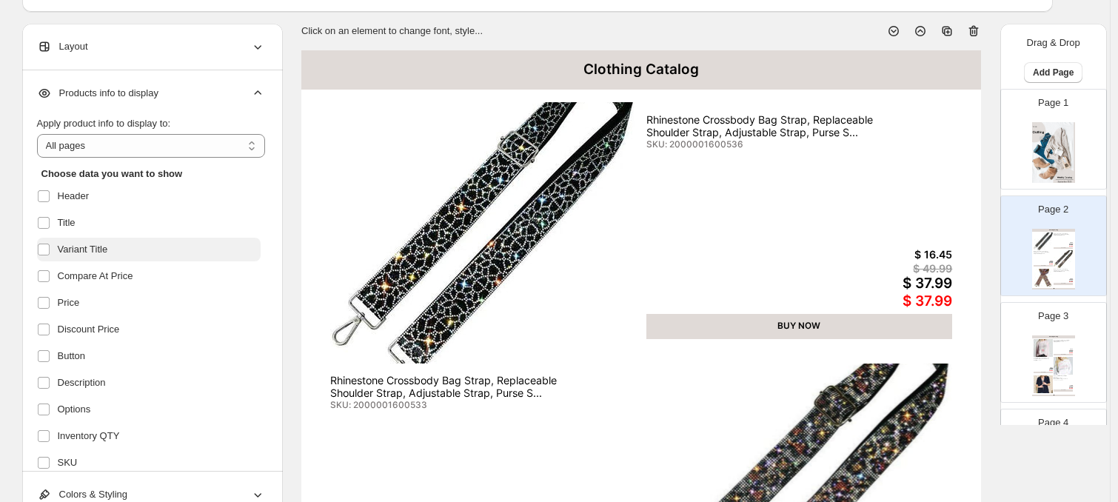
scroll to position [283, 0]
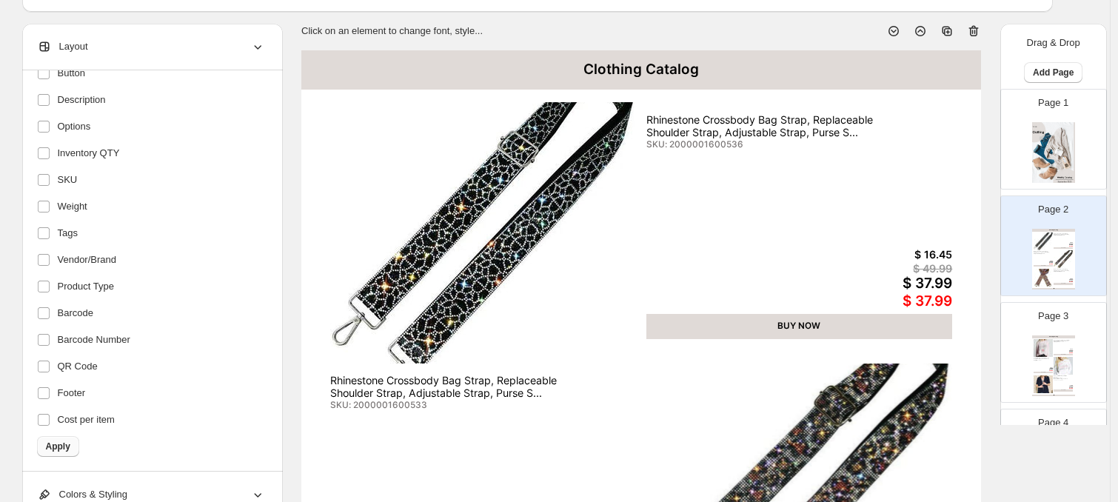
click at [68, 441] on span "Apply" at bounding box center [58, 447] width 24 height 12
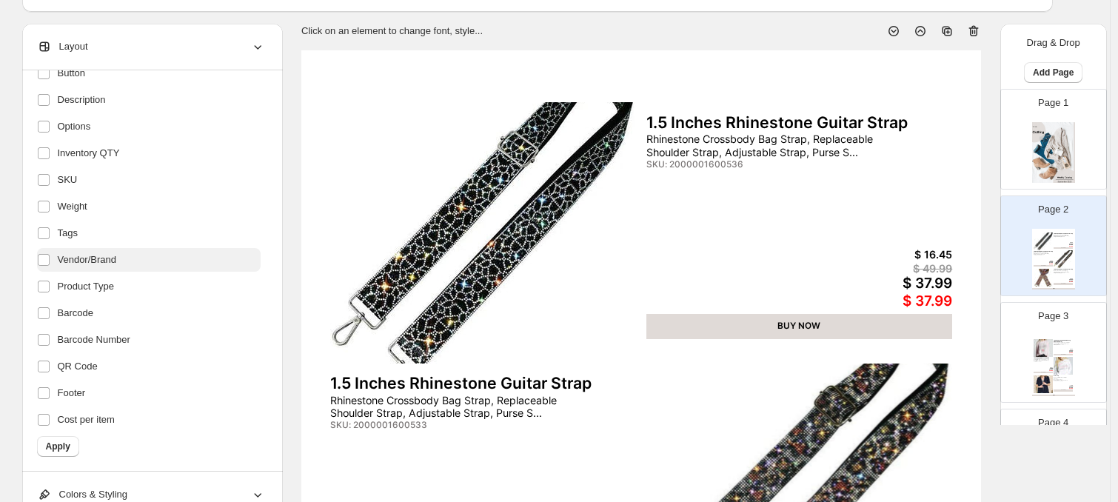
click at [90, 256] on span "Vendor/Brand" at bounding box center [87, 259] width 59 height 15
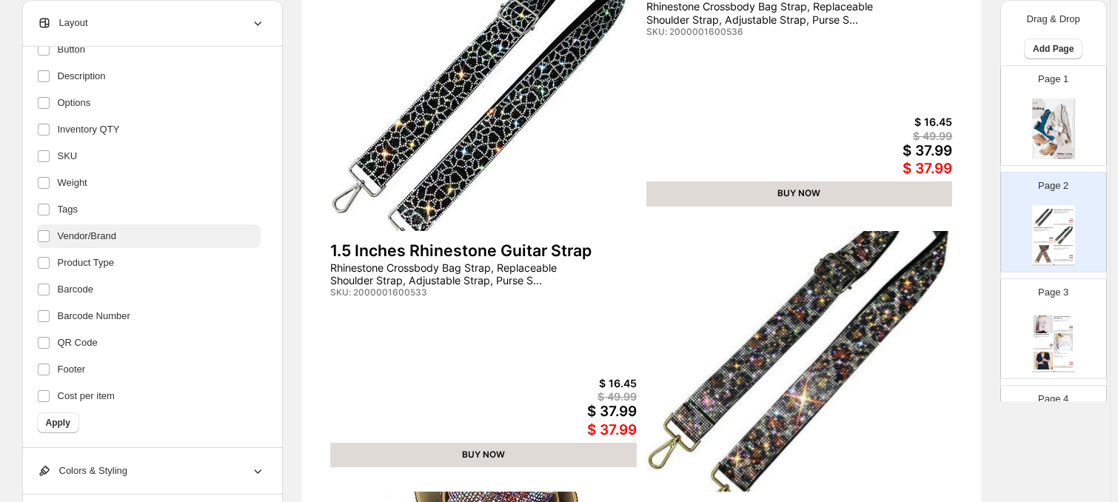
scroll to position [225, 0]
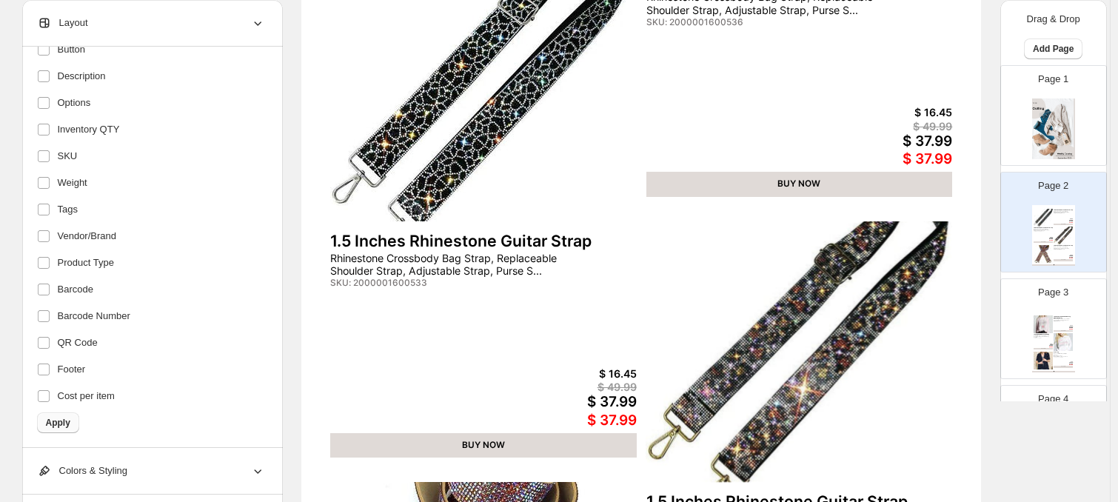
click at [73, 414] on button "Apply" at bounding box center [58, 422] width 42 height 21
click at [92, 271] on label "Product Type" at bounding box center [149, 263] width 224 height 24
click at [67, 420] on span "Apply" at bounding box center [58, 423] width 24 height 12
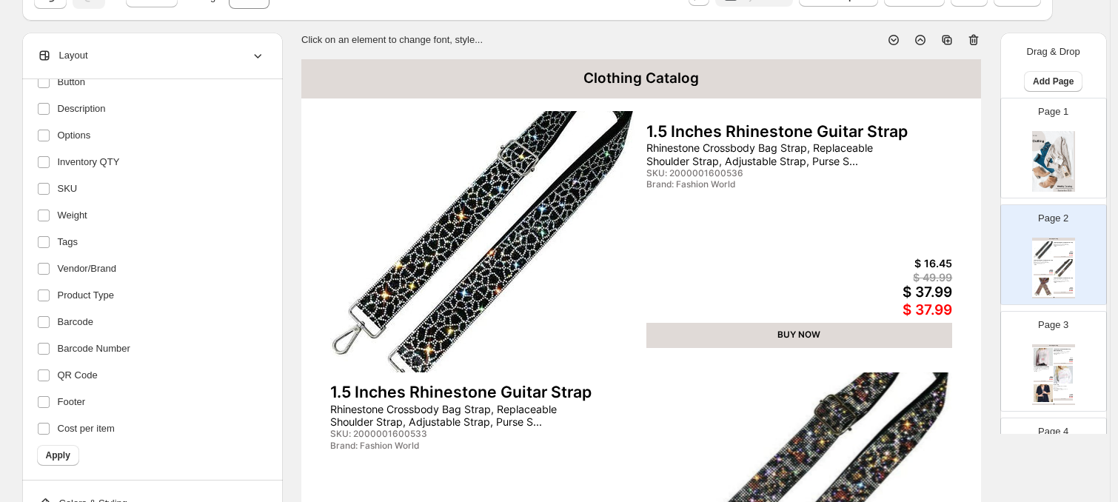
scroll to position [70, 0]
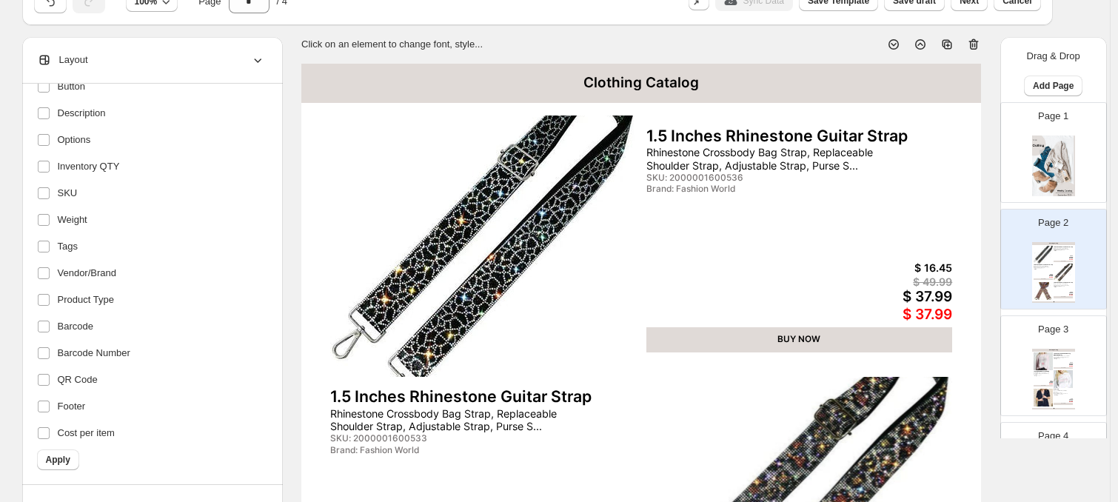
click at [469, 250] on img at bounding box center [483, 246] width 307 height 261
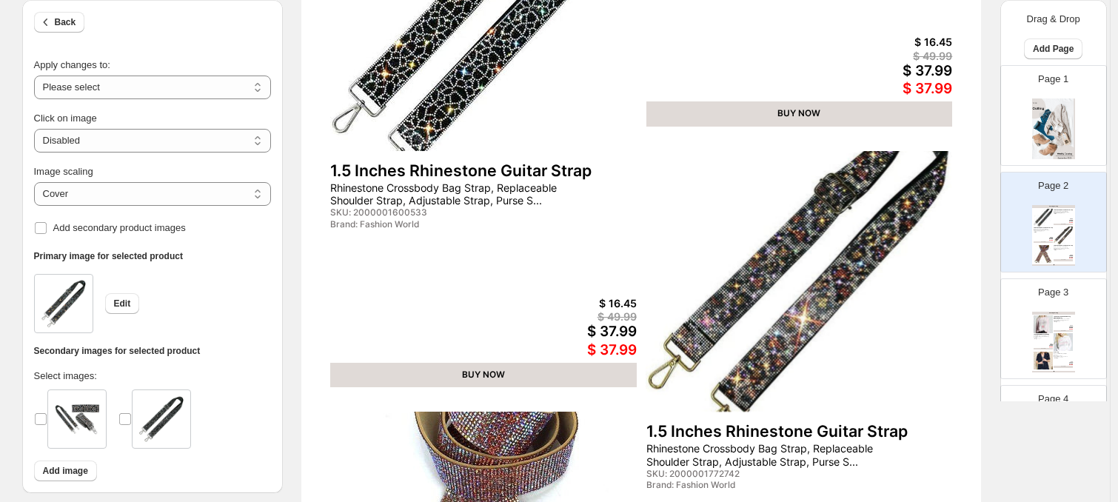
scroll to position [0, 0]
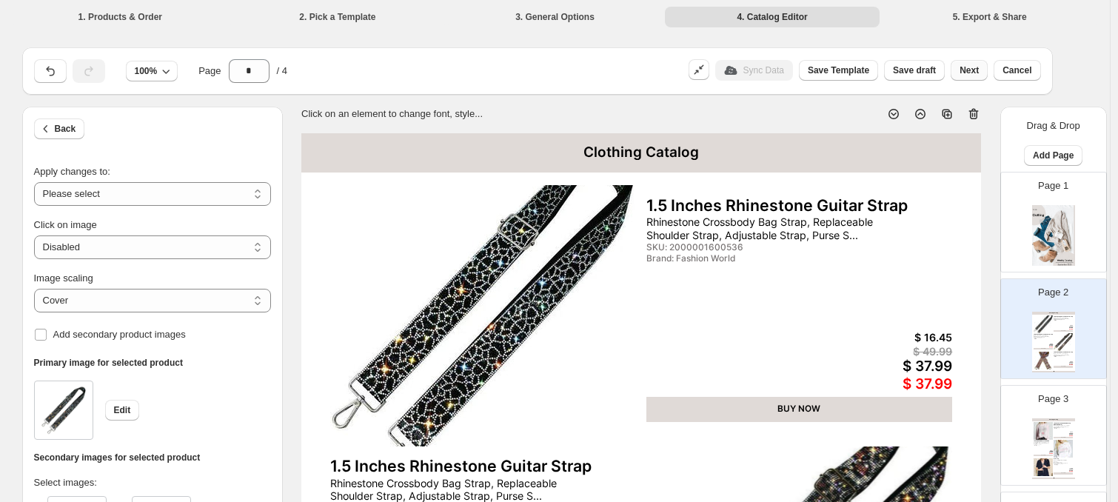
click at [959, 65] on span "Next" at bounding box center [969, 70] width 19 height 12
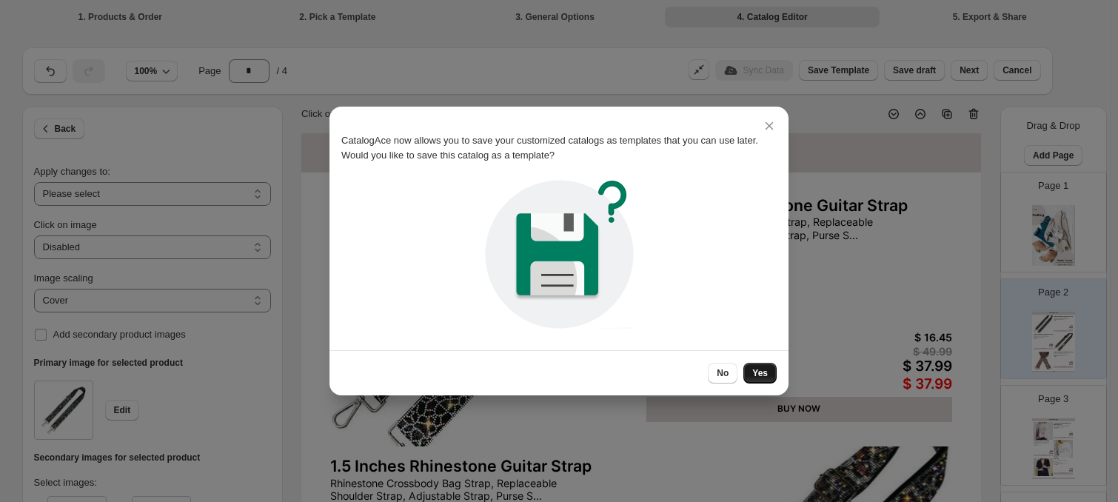
click at [761, 378] on span "Yes" at bounding box center [760, 373] width 16 height 12
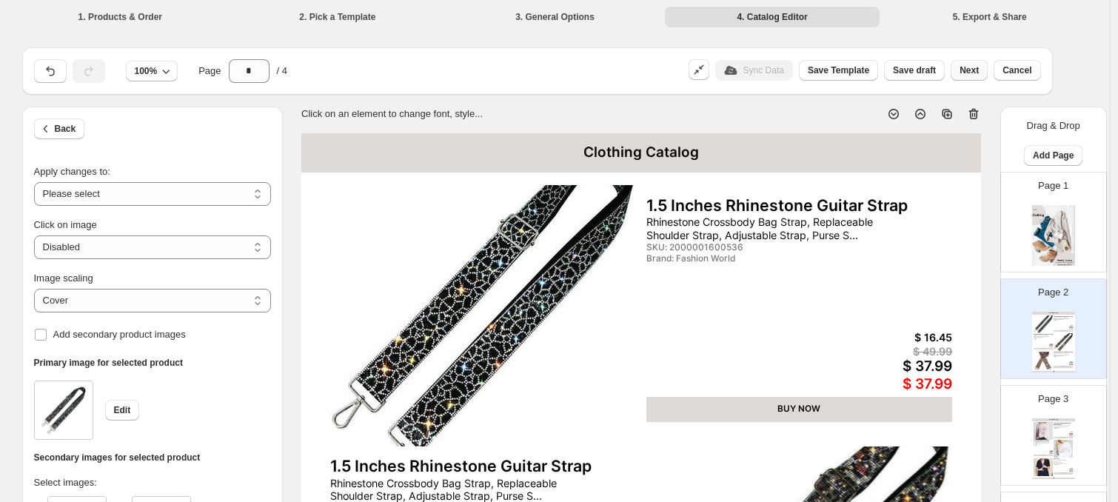
click at [959, 66] on span "Next" at bounding box center [969, 70] width 19 height 12
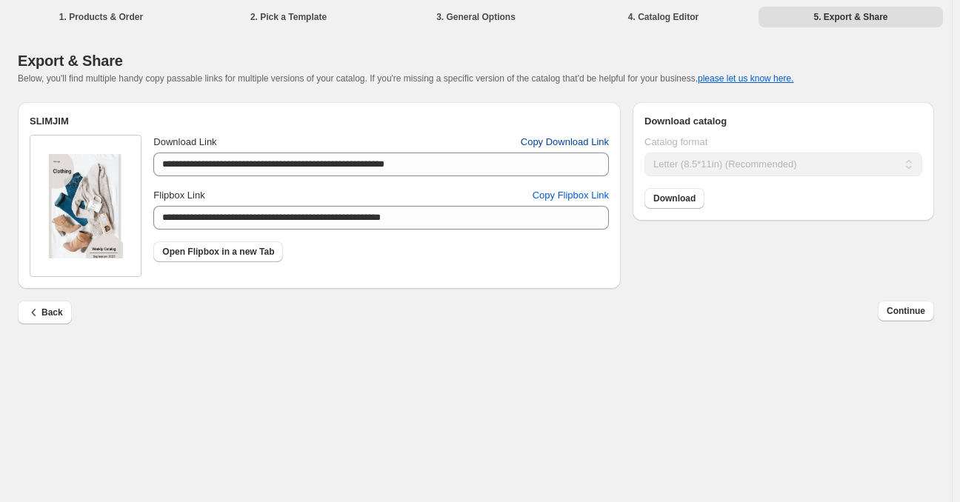
click at [569, 145] on span "Copy Download Link" at bounding box center [565, 142] width 88 height 15
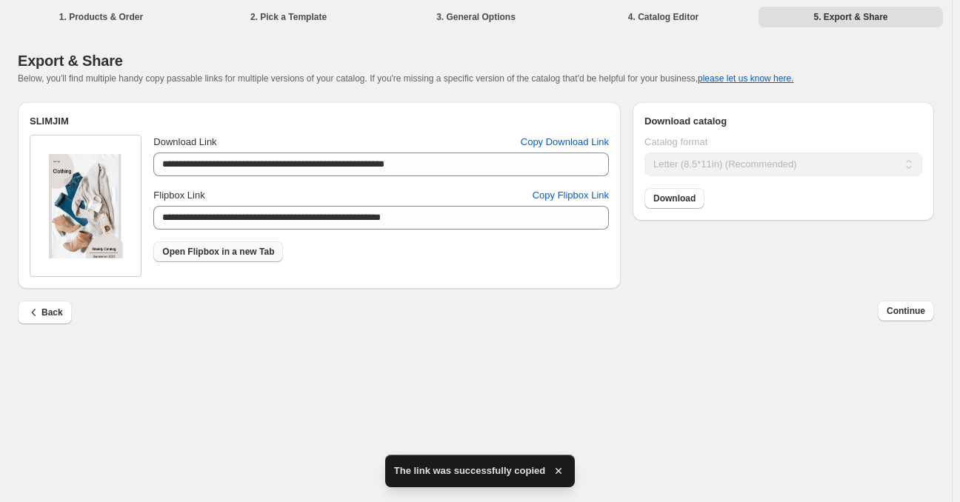
click at [266, 252] on span "Open Flipbox in a new Tab" at bounding box center [218, 252] width 112 height 12
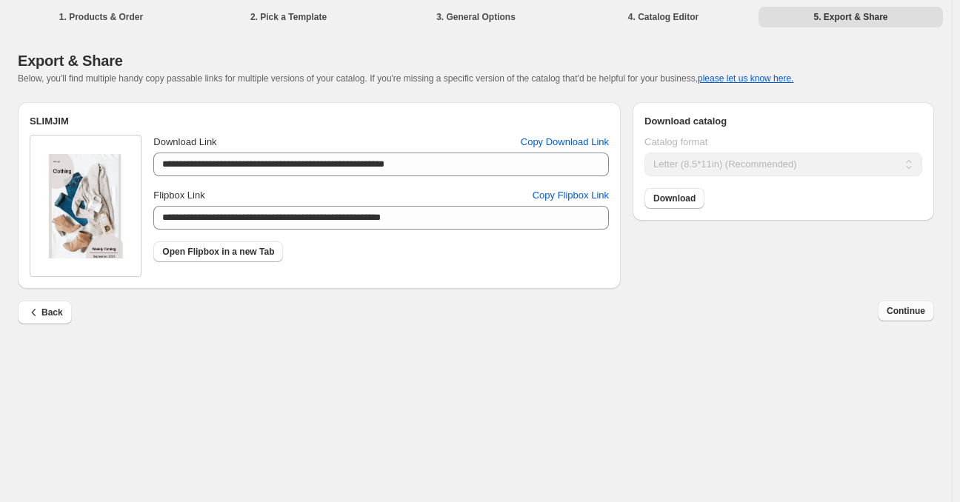
click at [909, 315] on span "Continue" at bounding box center [905, 311] width 39 height 12
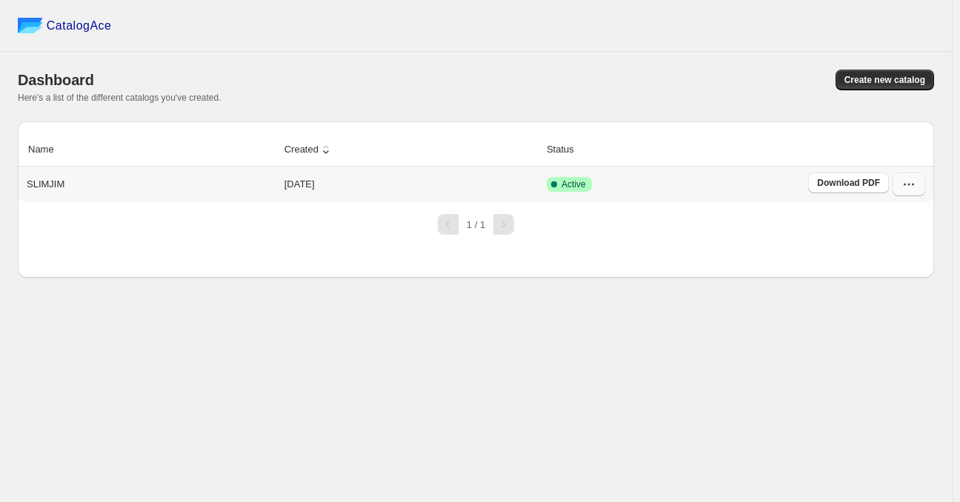
click at [897, 182] on button "button" at bounding box center [908, 185] width 33 height 24
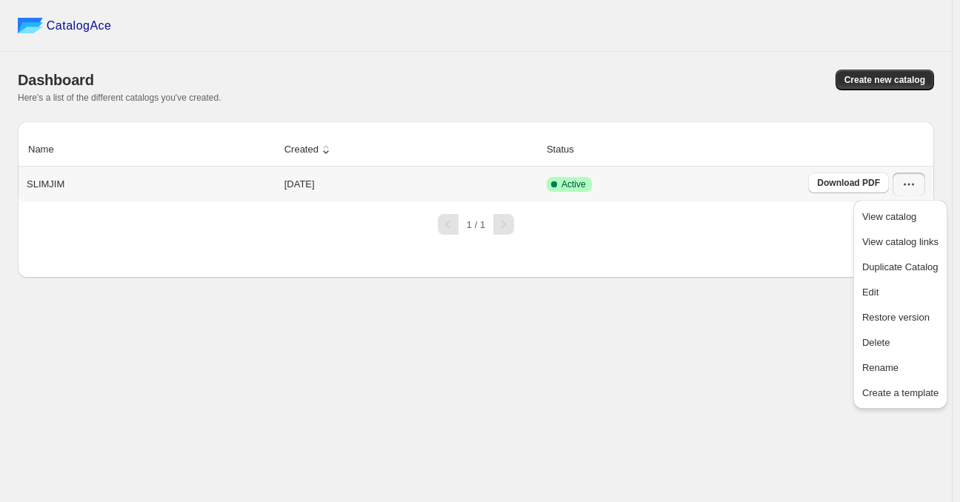
click at [52, 183] on p "SLIMJIM" at bounding box center [46, 184] width 38 height 15
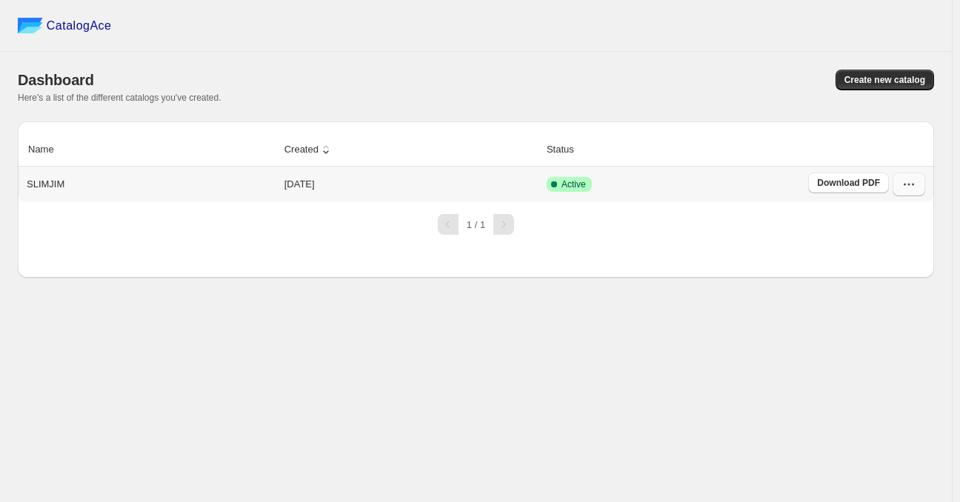
click at [909, 188] on icon "button" at bounding box center [908, 184] width 15 height 15
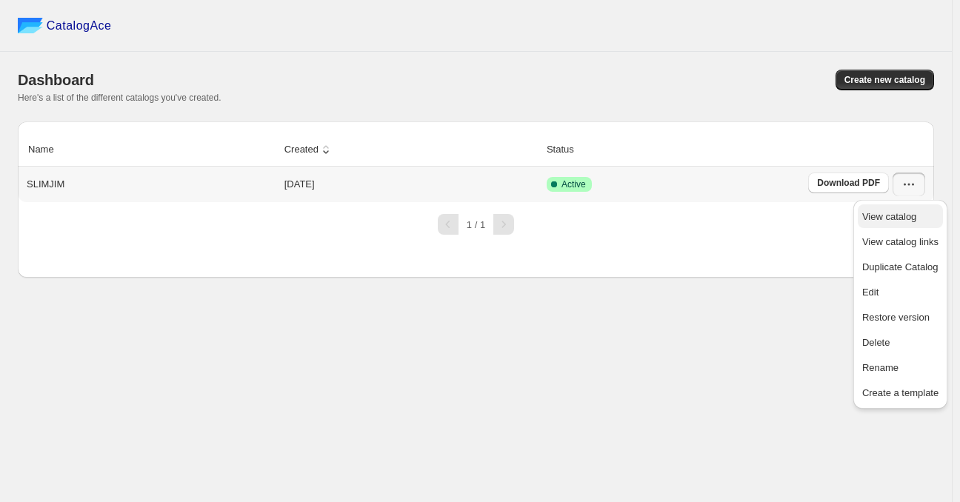
click at [899, 210] on span "View catalog" at bounding box center [900, 217] width 76 height 15
click at [904, 83] on span "Create new catalog" at bounding box center [884, 80] width 81 height 12
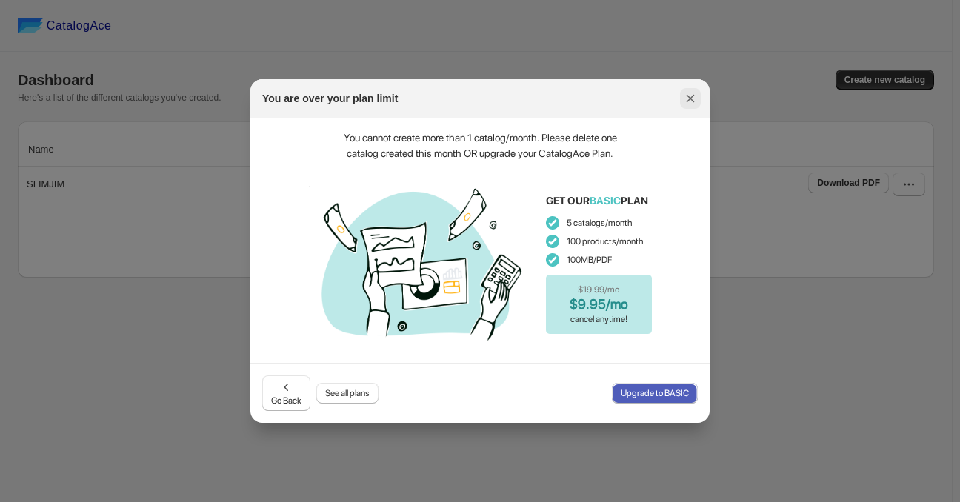
click at [689, 98] on icon ":rj:" at bounding box center [690, 99] width 8 height 8
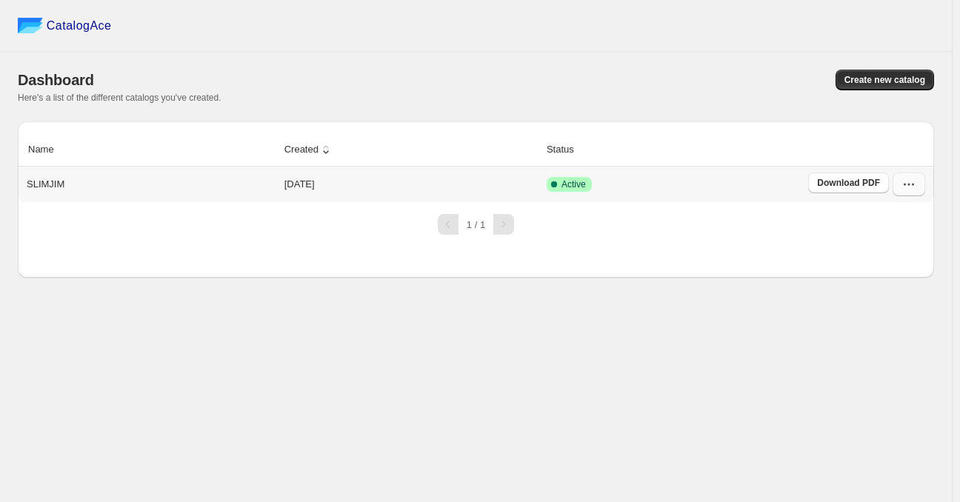
click at [908, 180] on icon "button" at bounding box center [908, 184] width 15 height 15
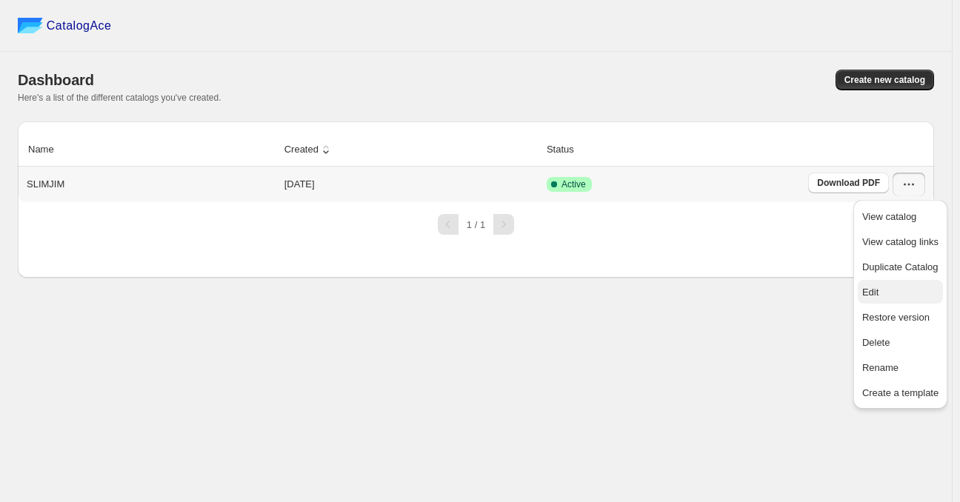
click at [877, 285] on span "Edit" at bounding box center [900, 292] width 76 height 15
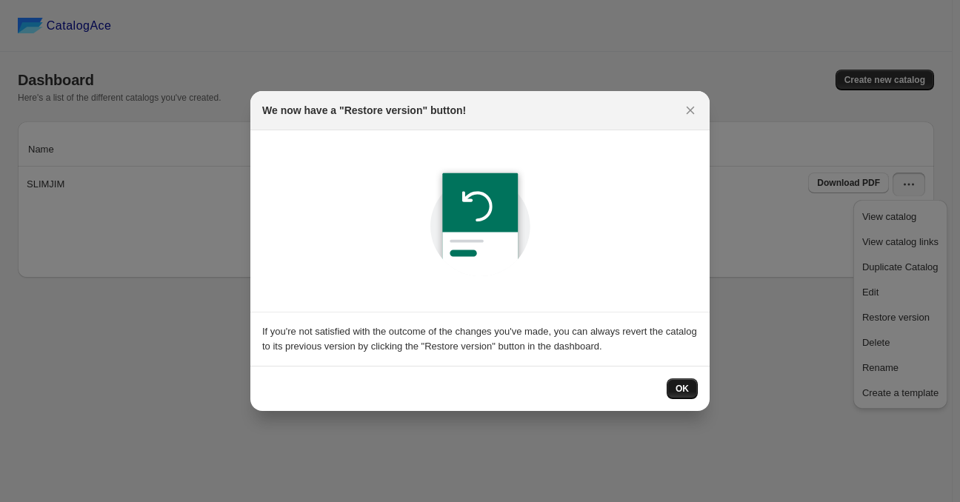
click at [684, 384] on span "OK" at bounding box center [681, 389] width 13 height 12
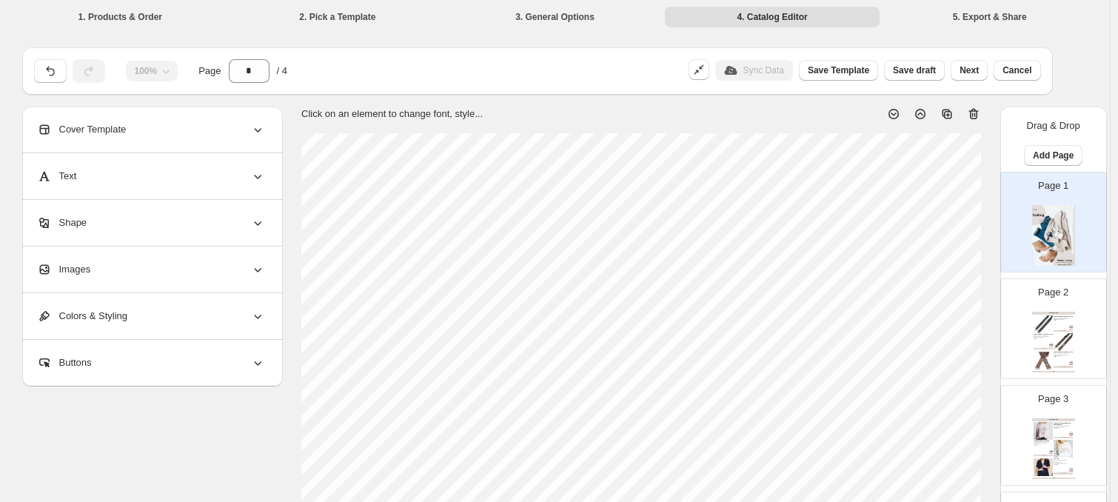
click at [959, 14] on li "5. Export & Share" at bounding box center [990, 16] width 215 height 21
click at [563, 25] on li "3. General Options" at bounding box center [555, 16] width 215 height 21
click at [554, 16] on li "3. General Options" at bounding box center [555, 16] width 215 height 21
click at [311, 8] on li "2. Pick a Template" at bounding box center [337, 16] width 215 height 21
click at [138, 14] on li "1. Products & Order" at bounding box center [120, 16] width 215 height 21
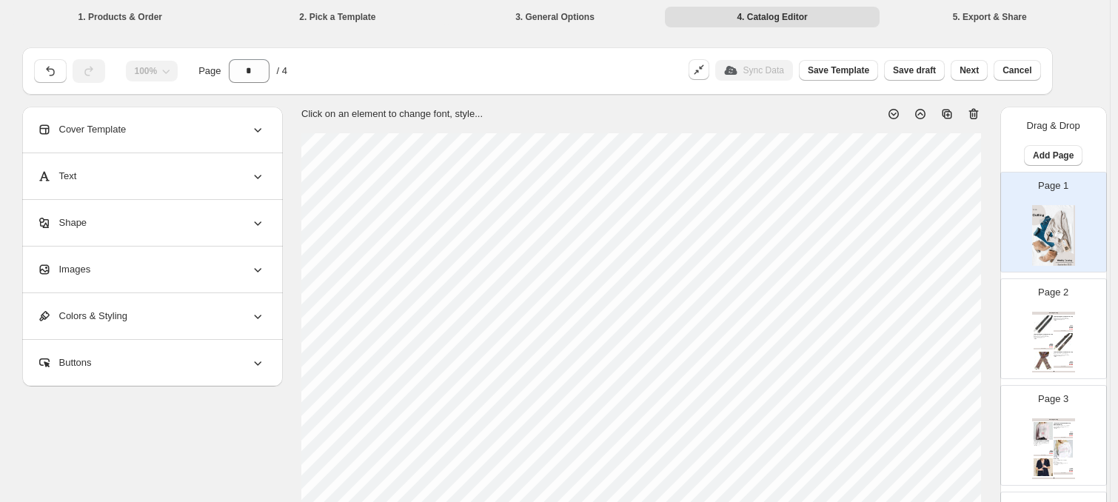
click at [959, 16] on li "5. Export & Share" at bounding box center [990, 16] width 215 height 21
click at [124, 358] on div "Buttons" at bounding box center [151, 363] width 228 height 46
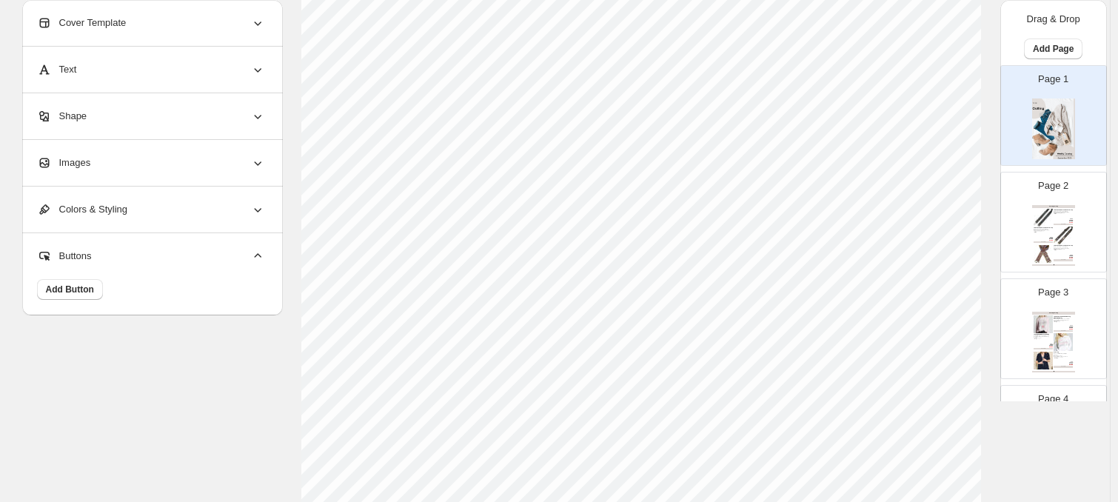
scroll to position [148, 0]
click at [94, 290] on span "Add Button" at bounding box center [70, 290] width 48 height 12
